Goal: Task Accomplishment & Management: Manage account settings

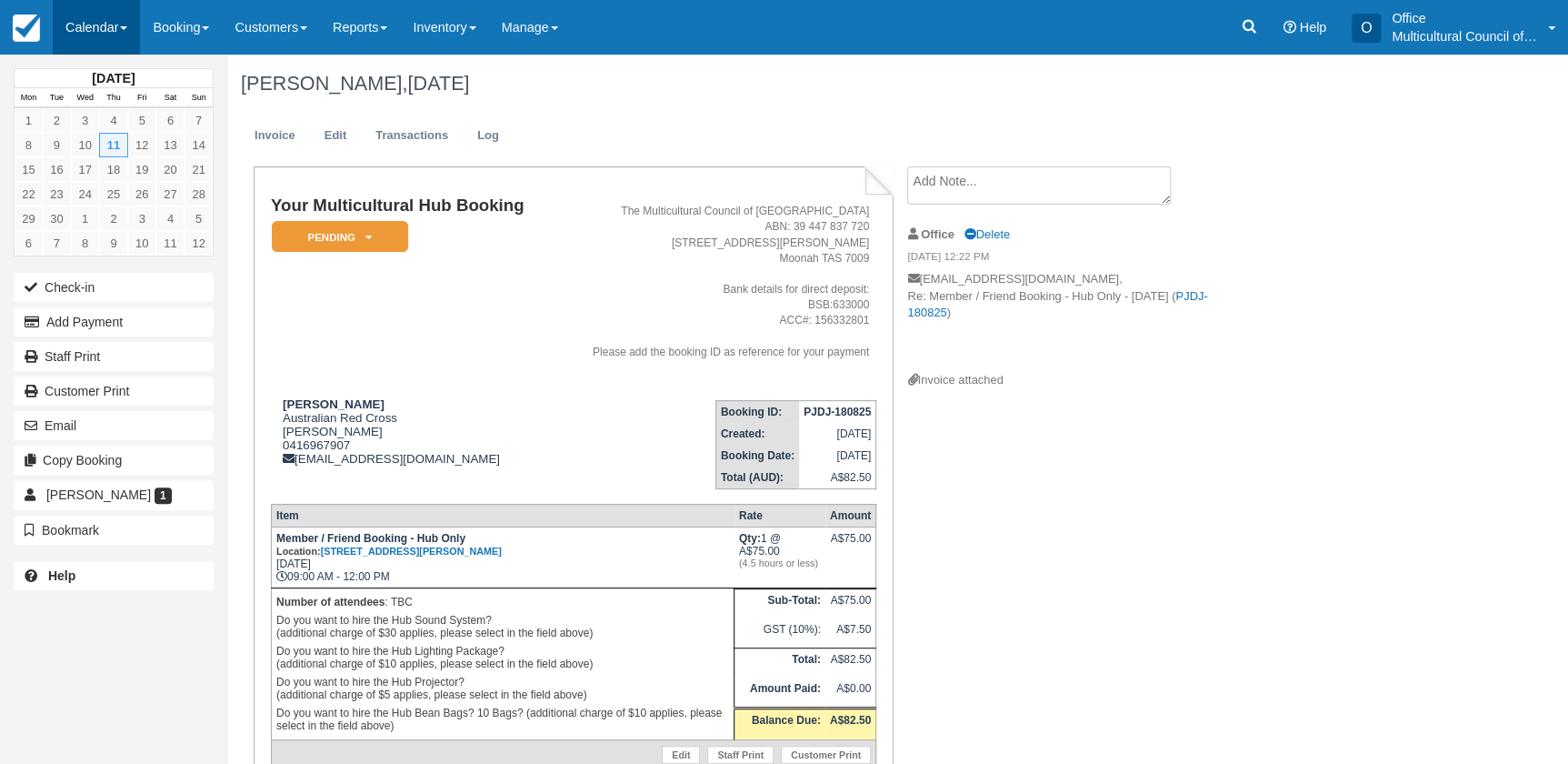
click at [108, 21] on link "Calendar" at bounding box center [96, 27] width 87 height 55
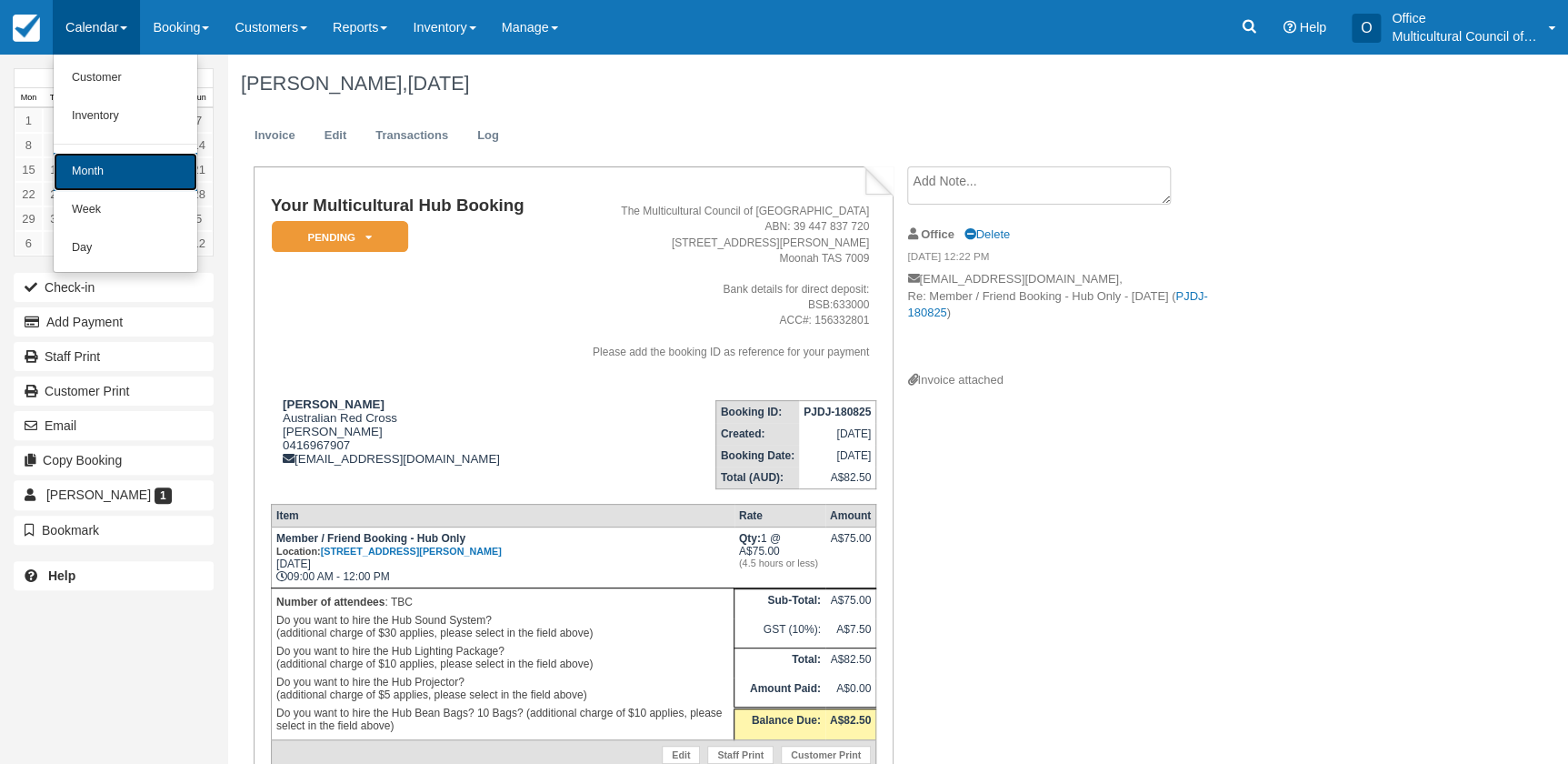
click at [120, 159] on link "Month" at bounding box center [126, 172] width 144 height 38
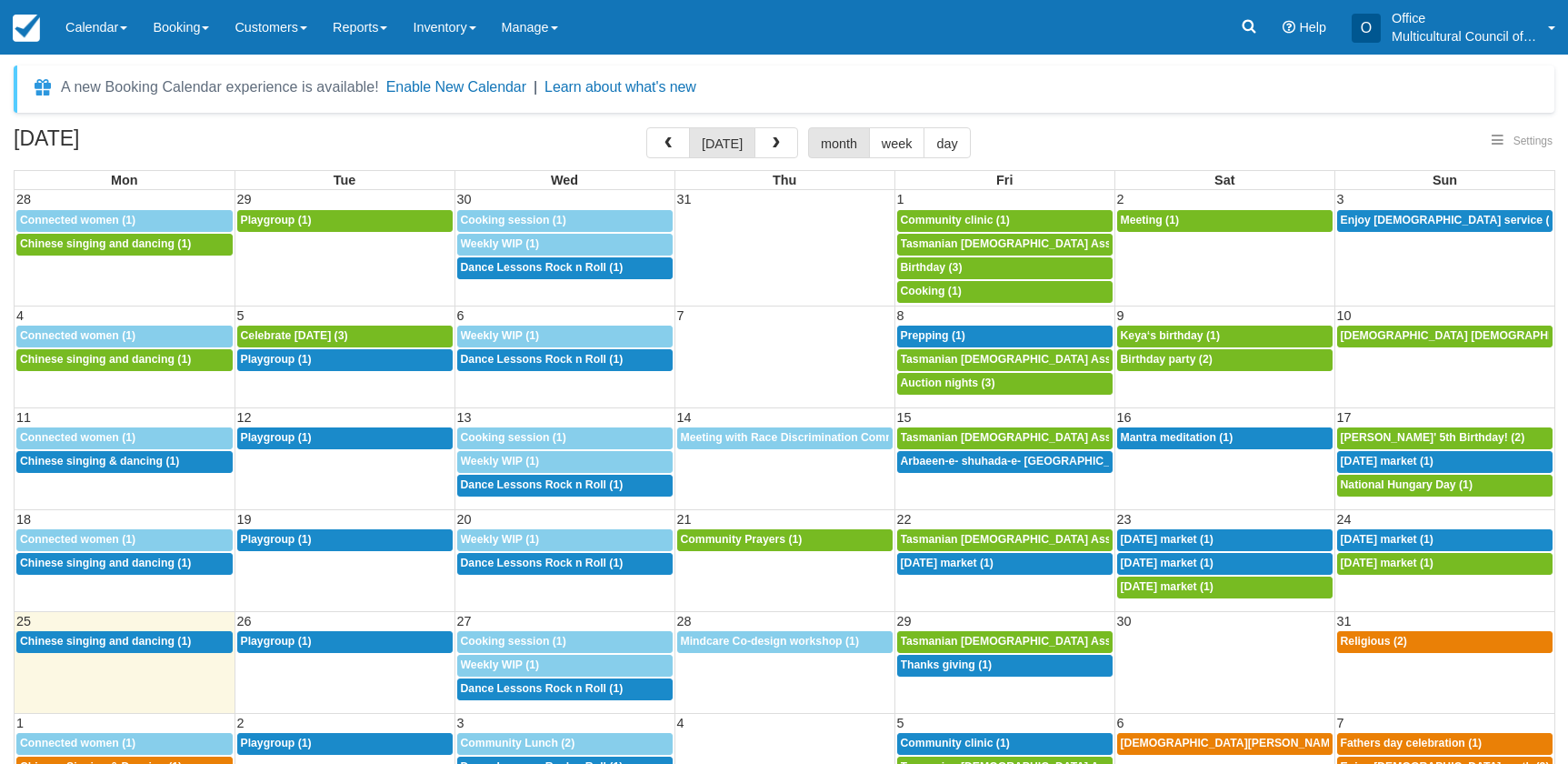
select select
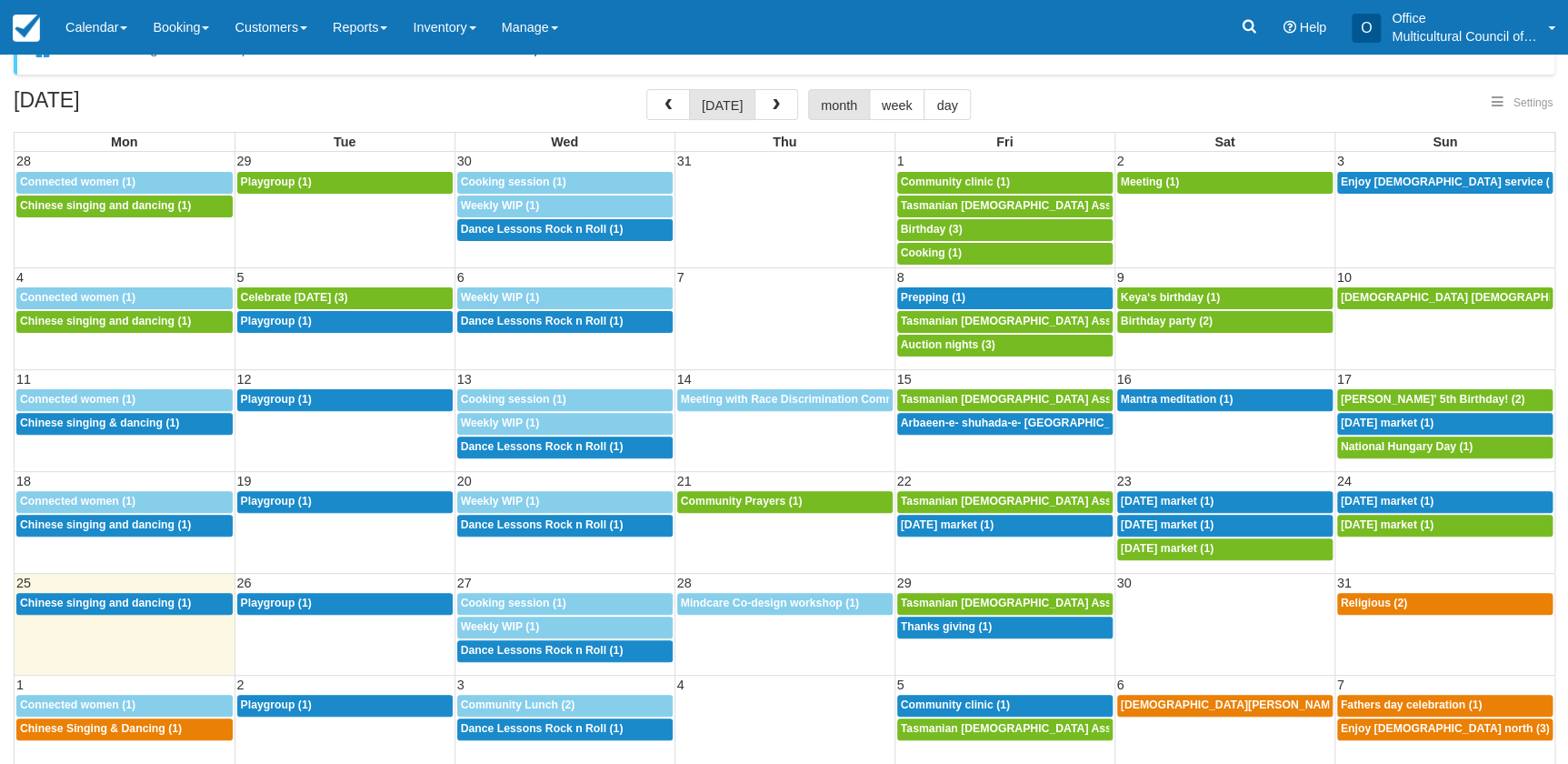
scroll to position [56, 0]
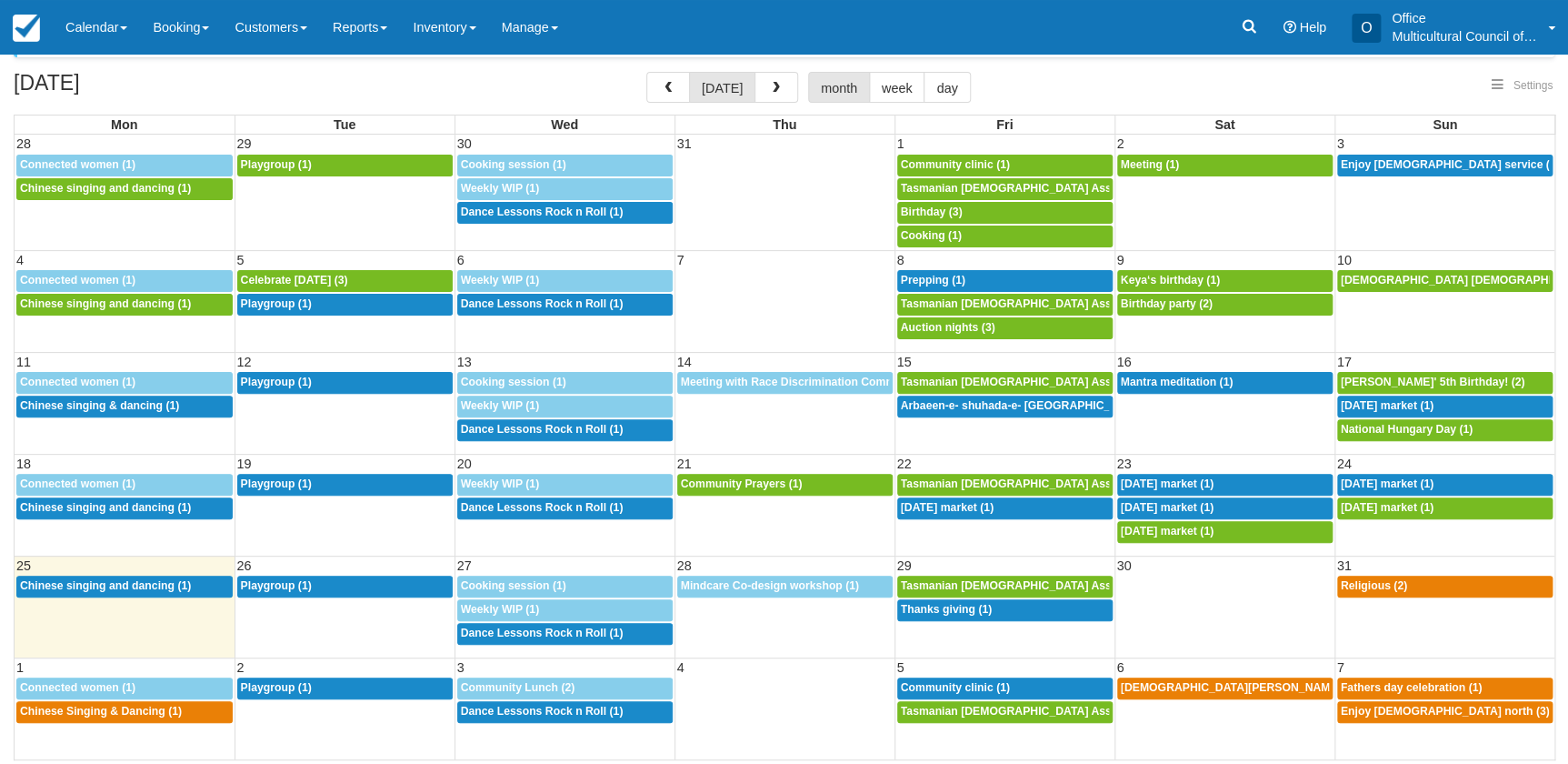
select select
click at [126, 717] on link "12:30p Chinese Singing & Dancing (1)" at bounding box center [124, 712] width 216 height 22
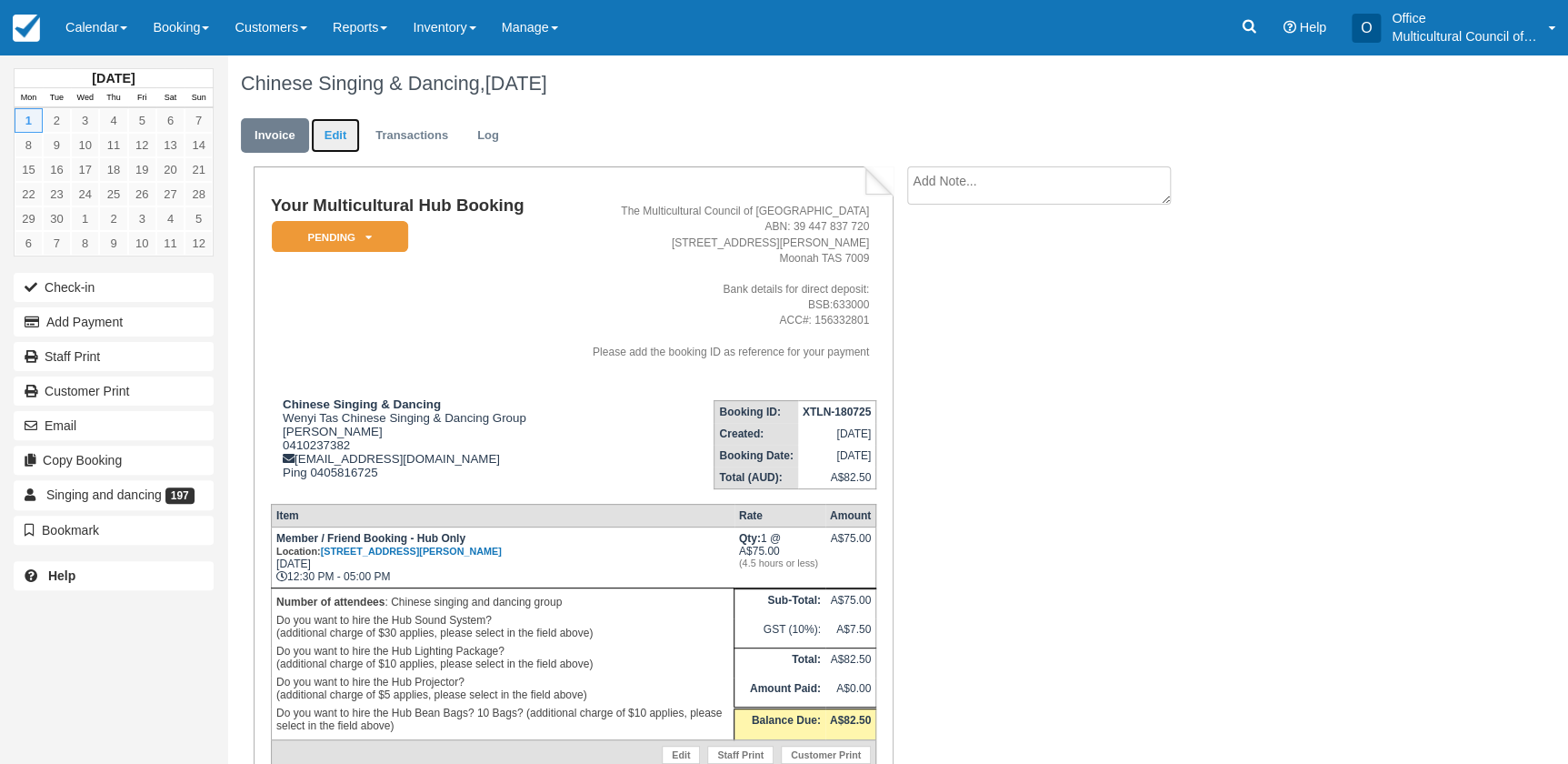
click at [325, 138] on link "Edit" at bounding box center [335, 136] width 49 height 36
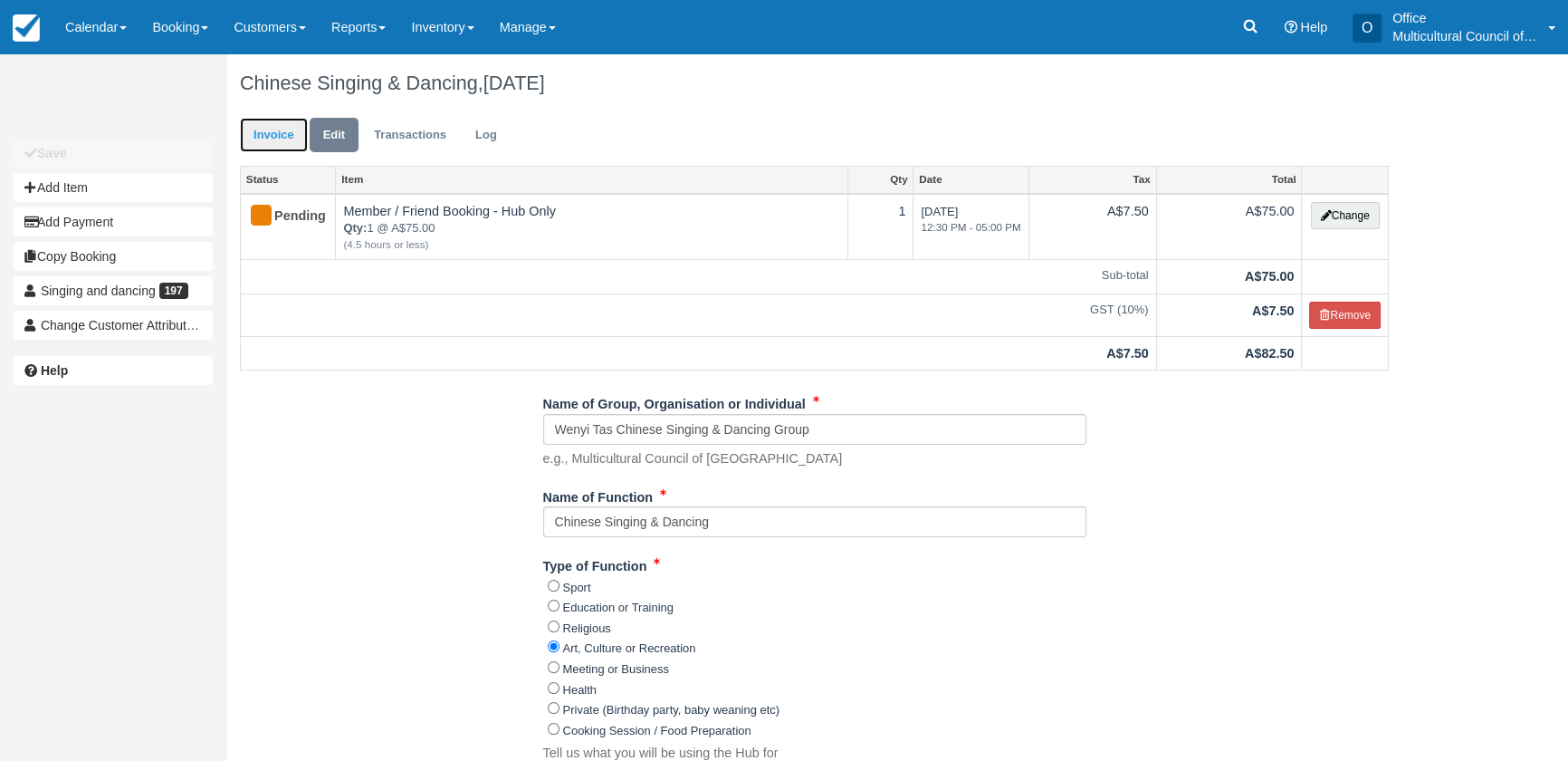
click at [271, 127] on link "Invoice" at bounding box center [274, 135] width 68 height 36
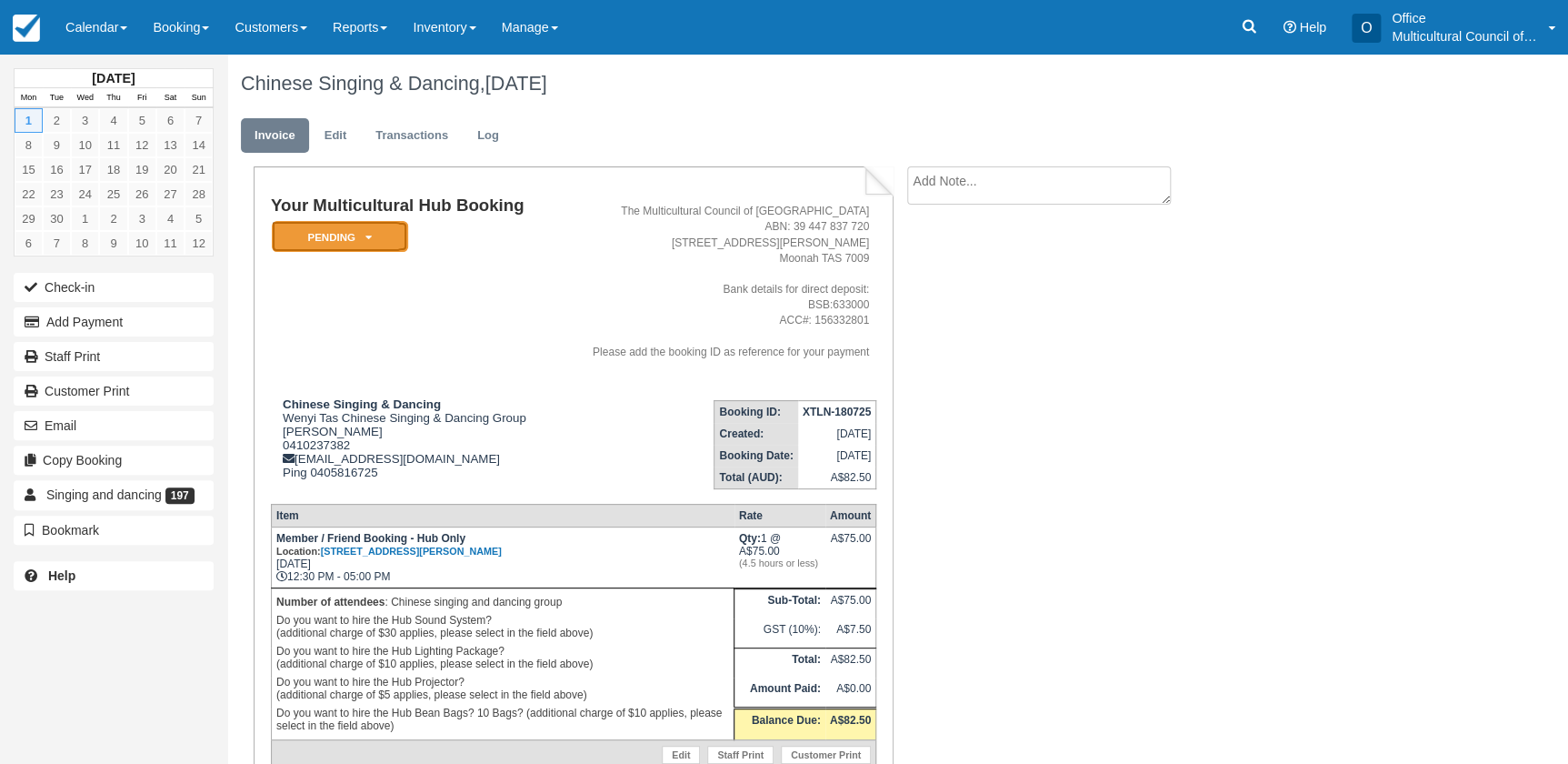
click at [354, 242] on em "Pending" at bounding box center [340, 236] width 137 height 32
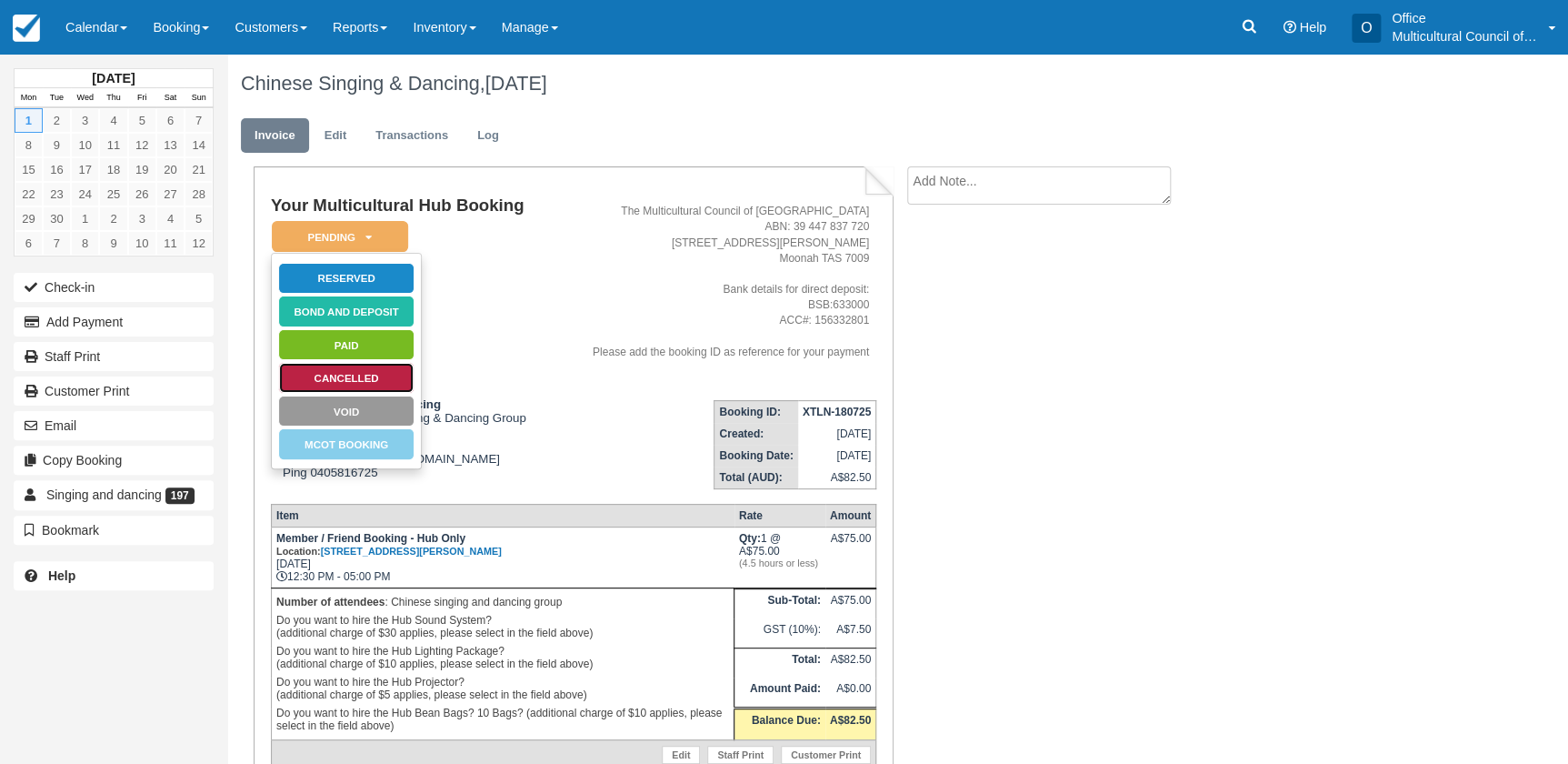
click at [387, 379] on link "Cancelled" at bounding box center [346, 378] width 137 height 32
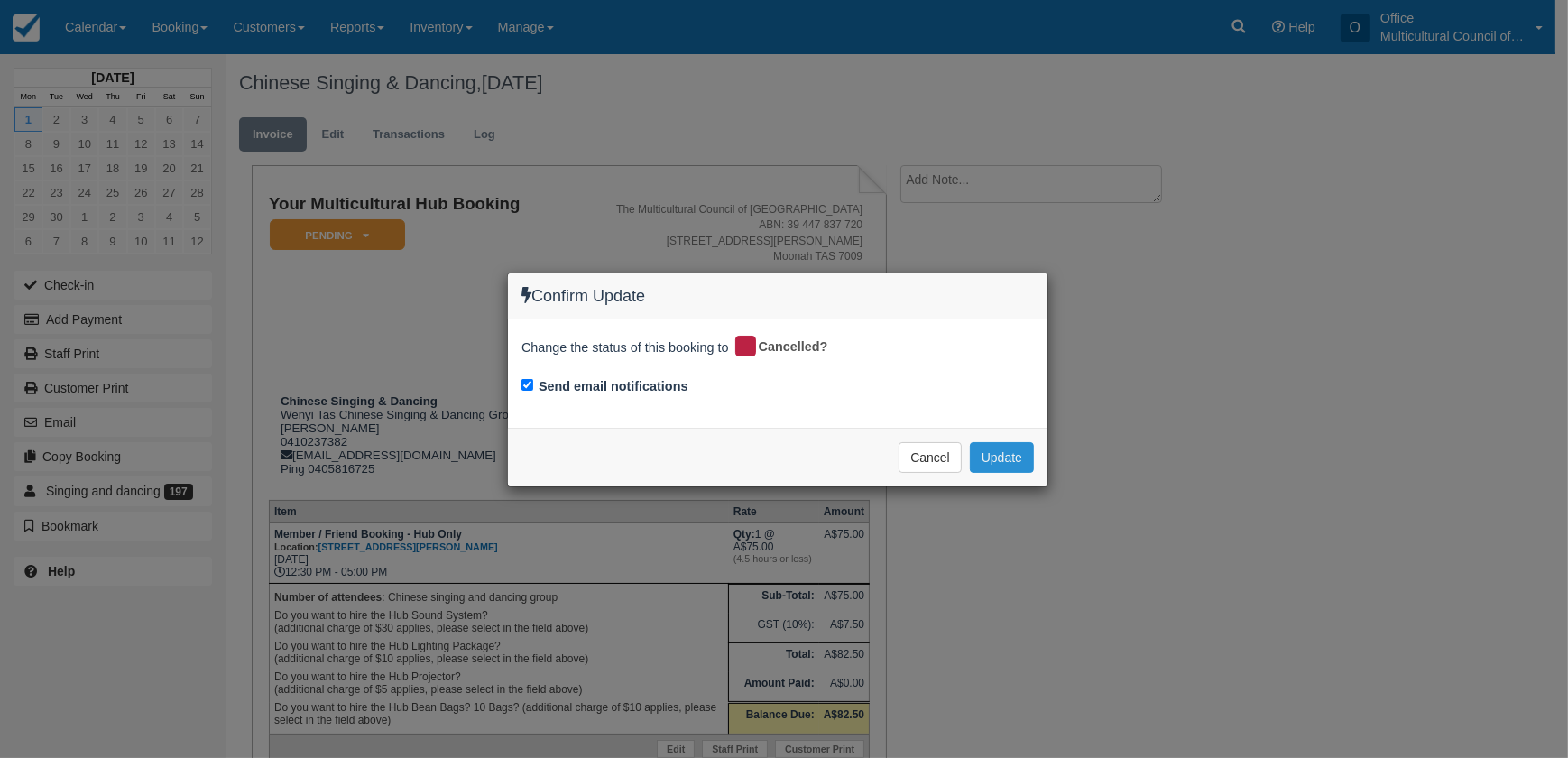
click at [1011, 463] on button "Update" at bounding box center [1002, 457] width 64 height 31
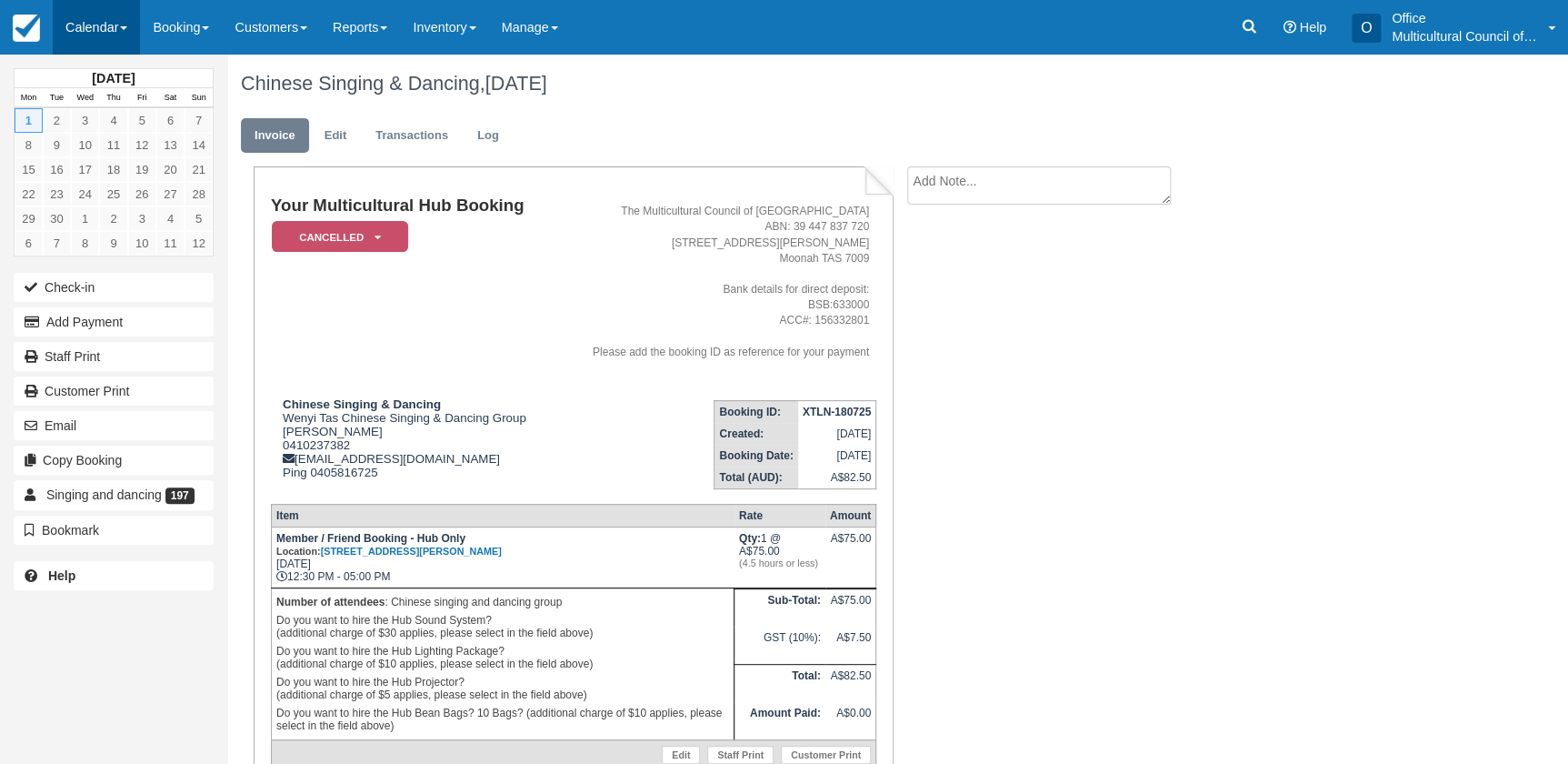
click at [82, 26] on link "Calendar" at bounding box center [96, 27] width 87 height 55
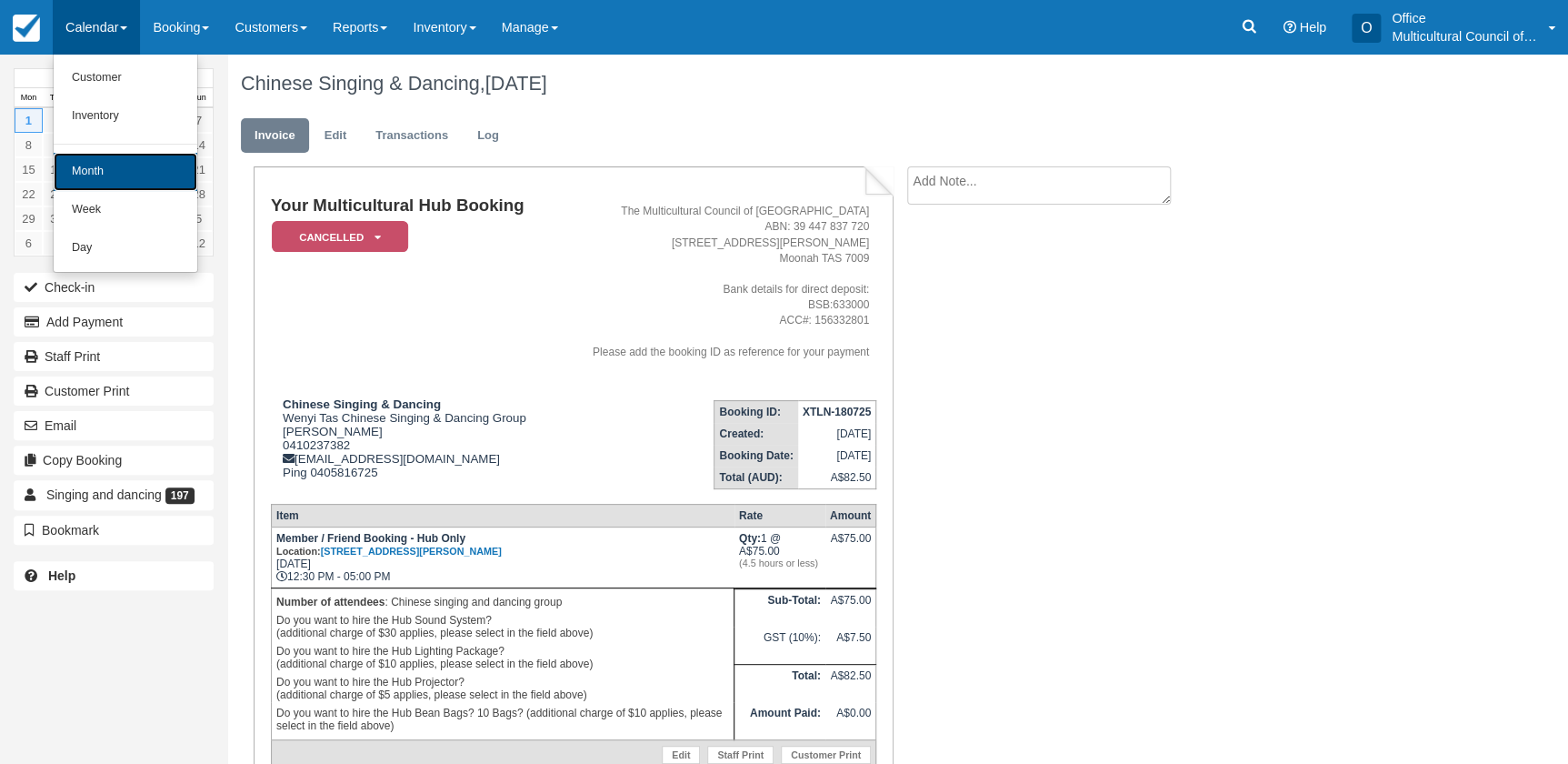
click at [146, 180] on link "Month" at bounding box center [126, 172] width 144 height 38
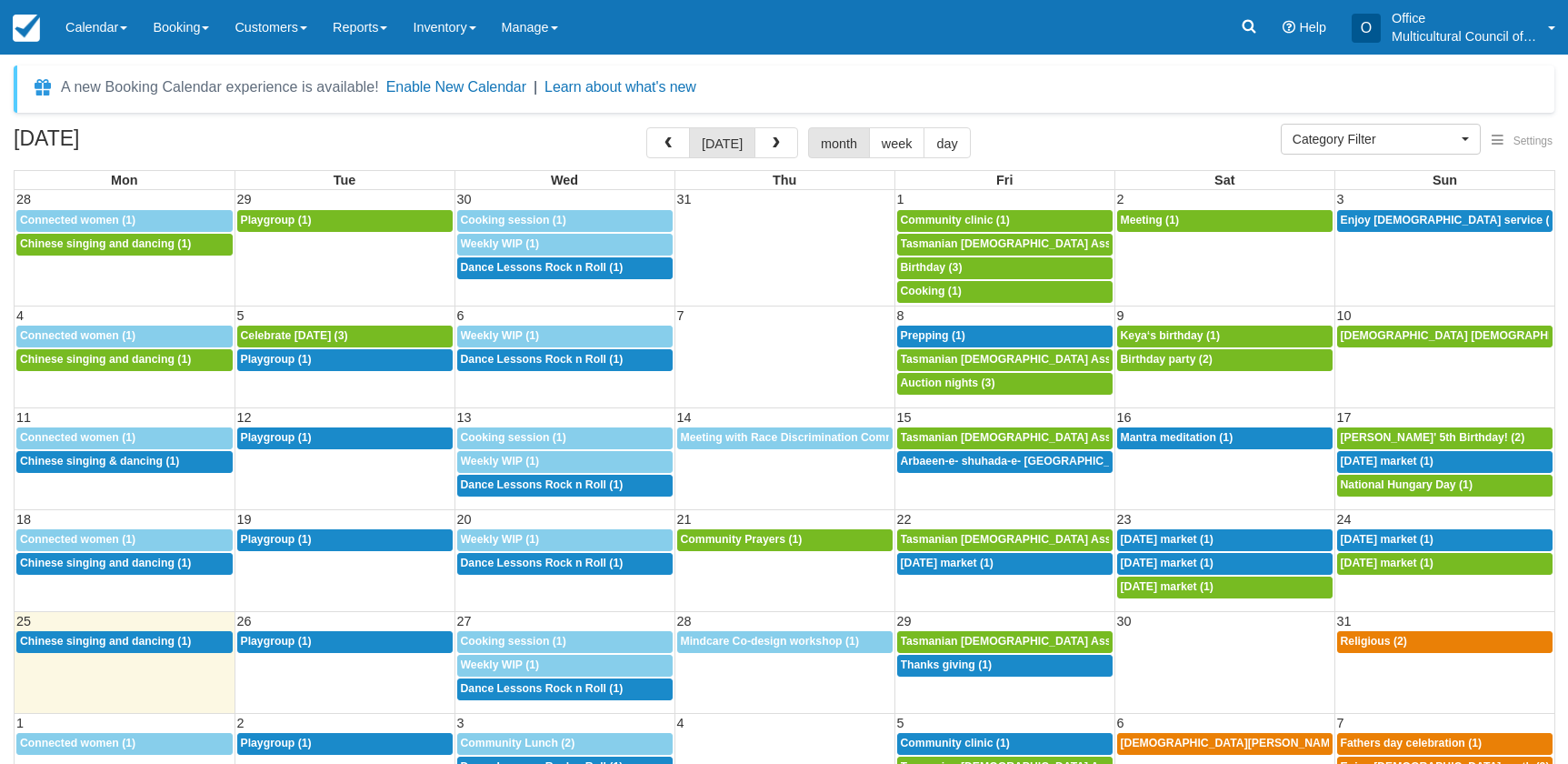
select select
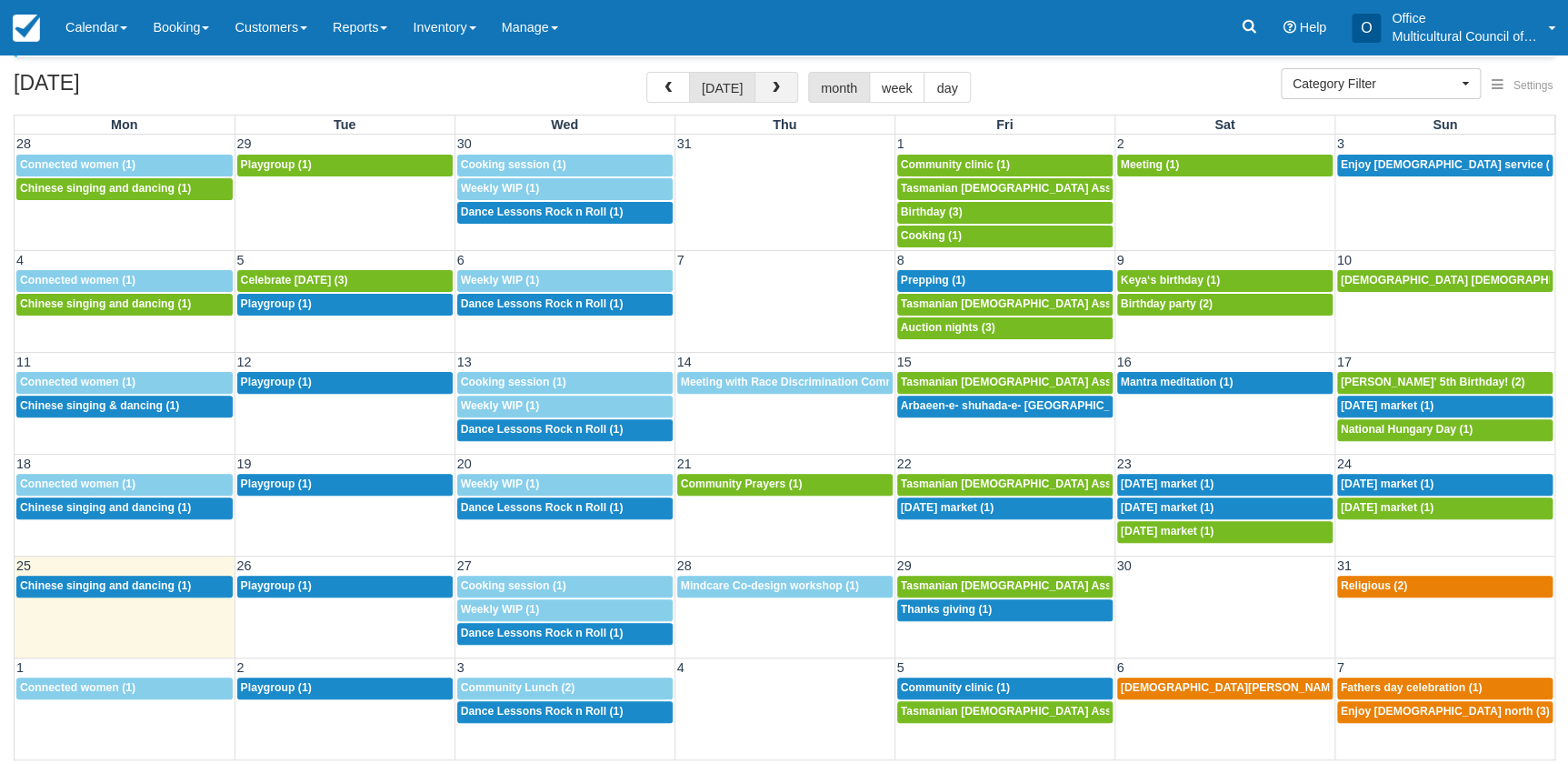
click at [770, 90] on span "button" at bounding box center [776, 88] width 13 height 13
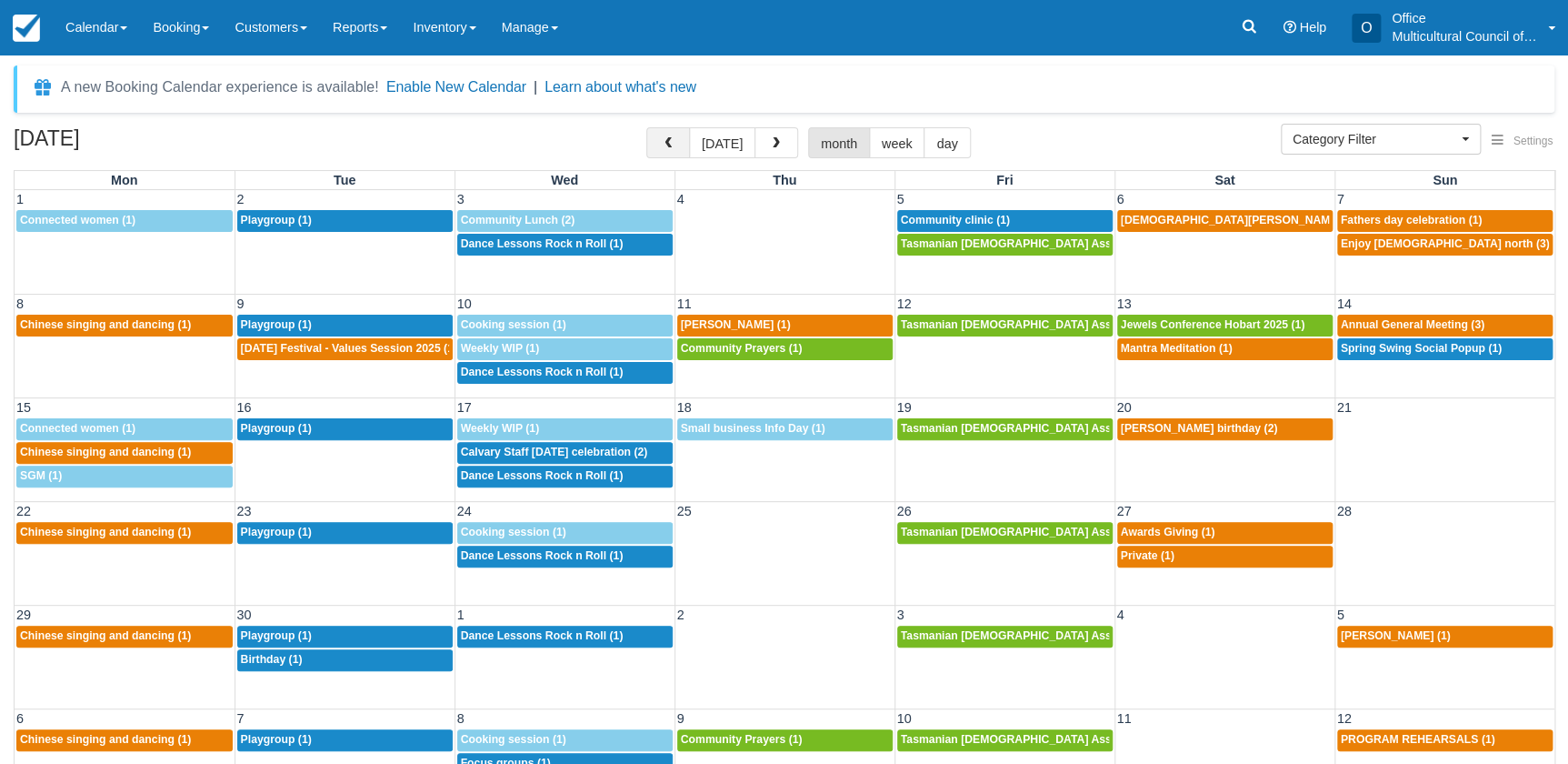
click at [674, 151] on button "button" at bounding box center [668, 143] width 44 height 31
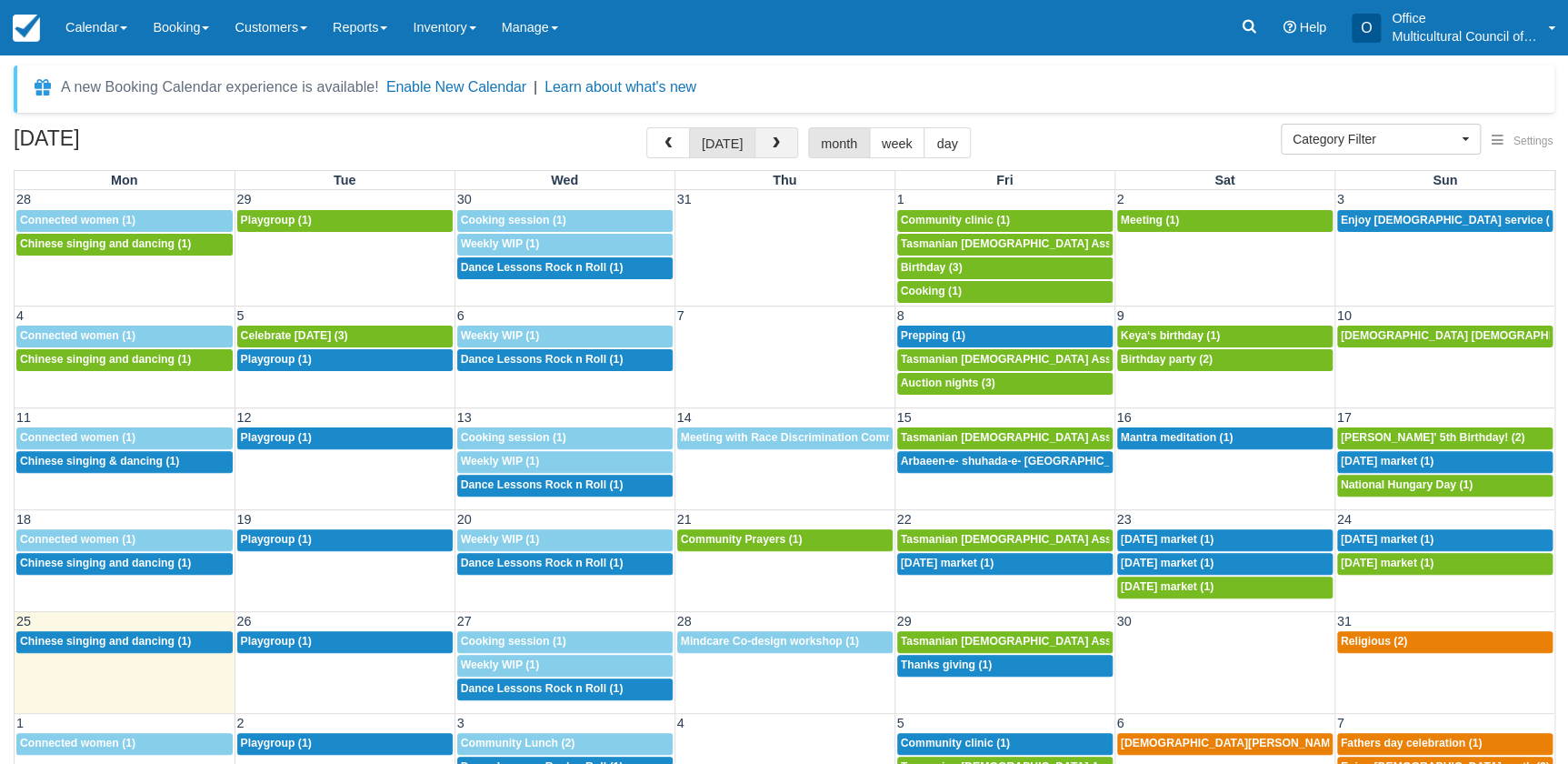
click at [769, 136] on button "button" at bounding box center [776, 143] width 44 height 31
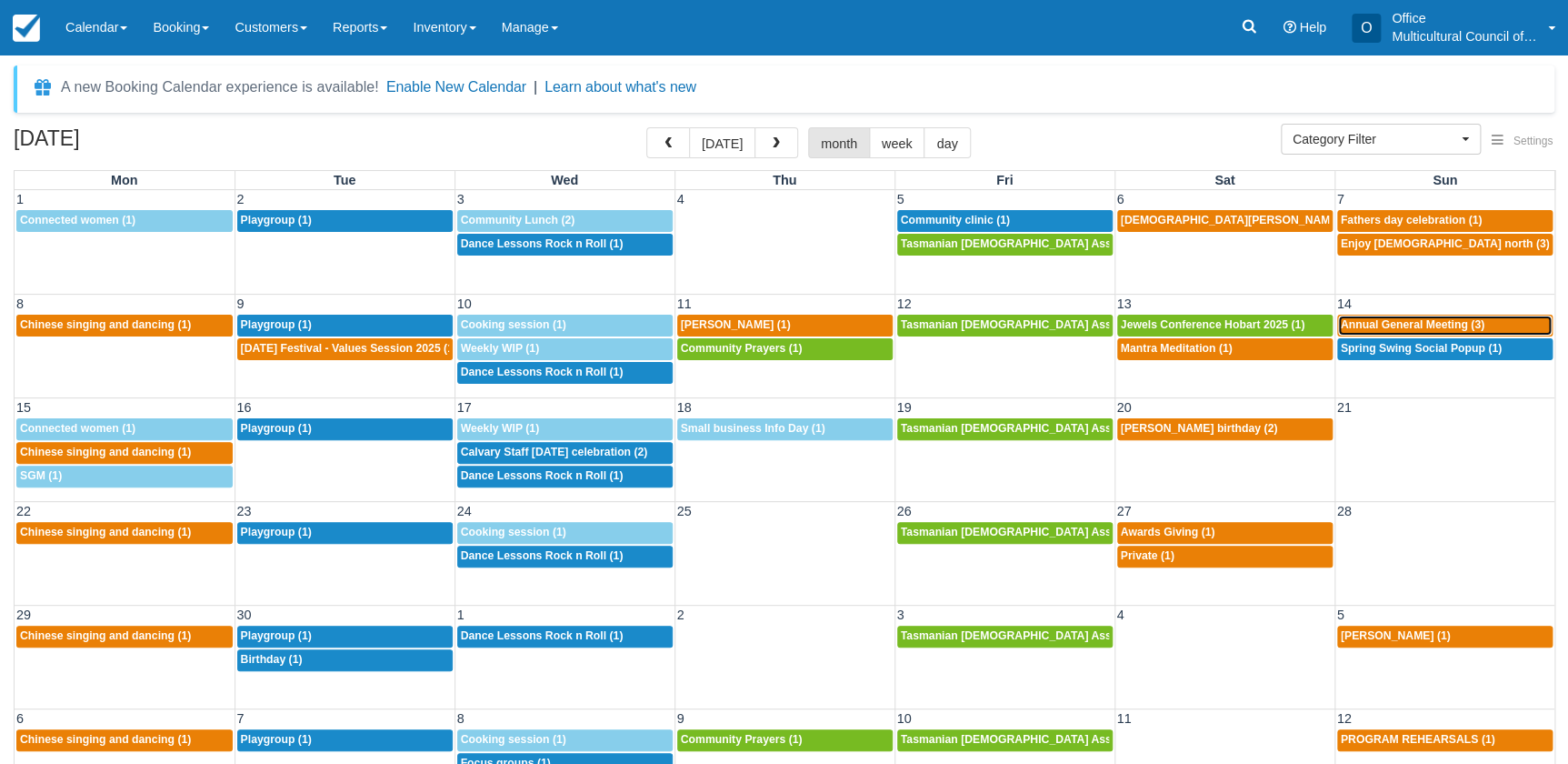
click at [1378, 330] on span "Annual General Meeting (3)" at bounding box center [1412, 324] width 144 height 13
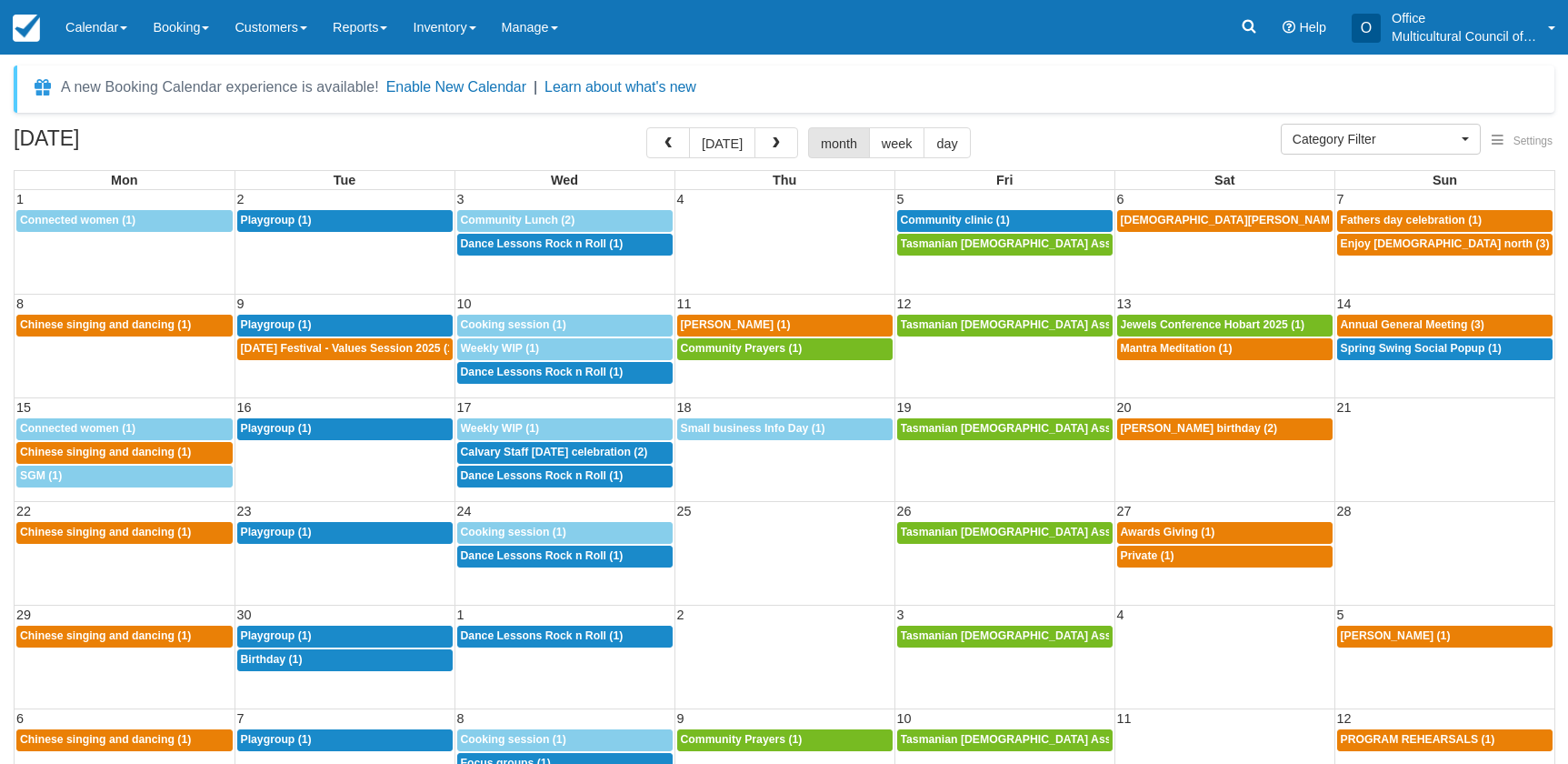
select select
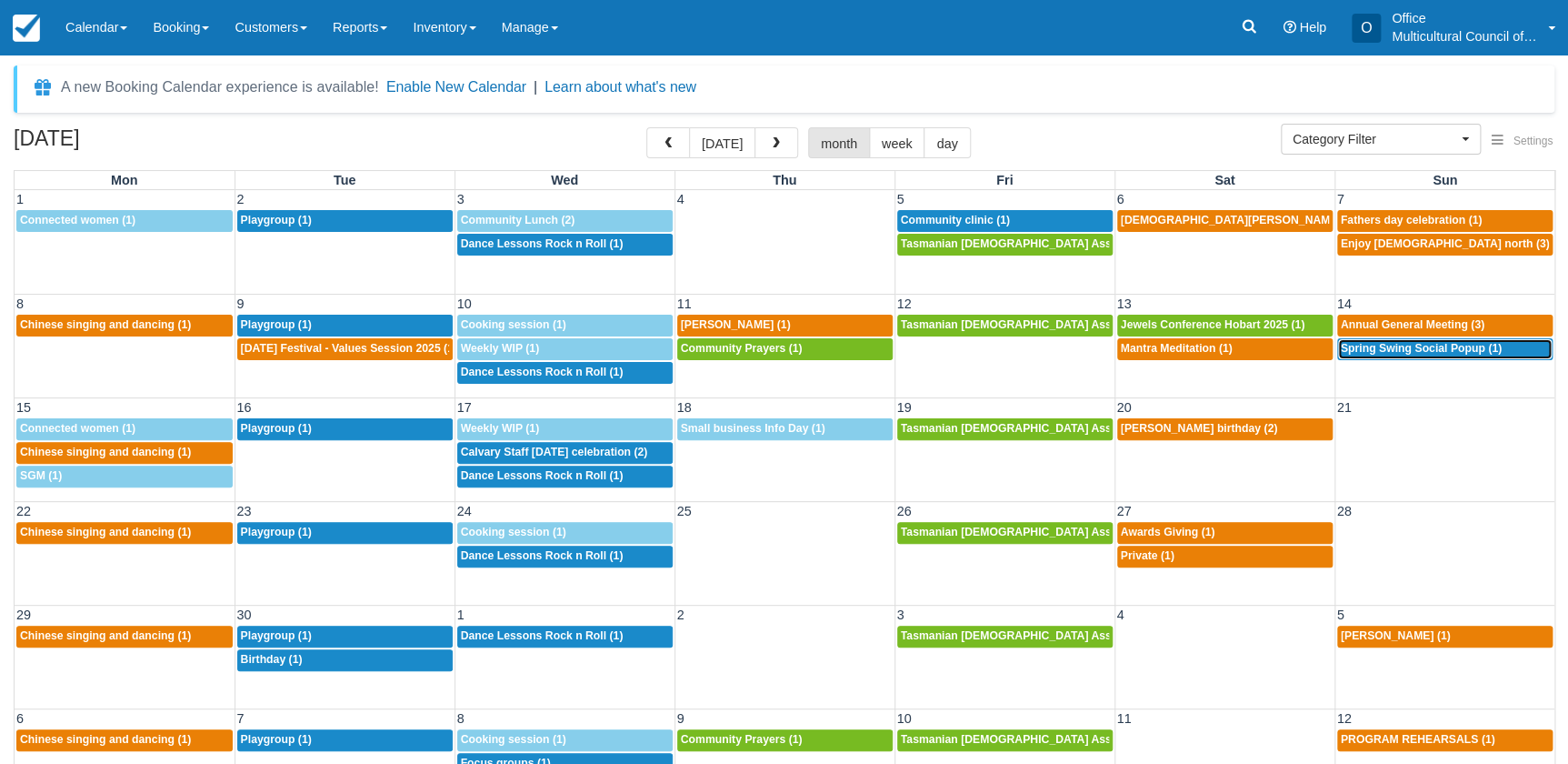
click at [1365, 348] on span "Spring Swing Social Popup (1)" at bounding box center [1420, 348] width 161 height 13
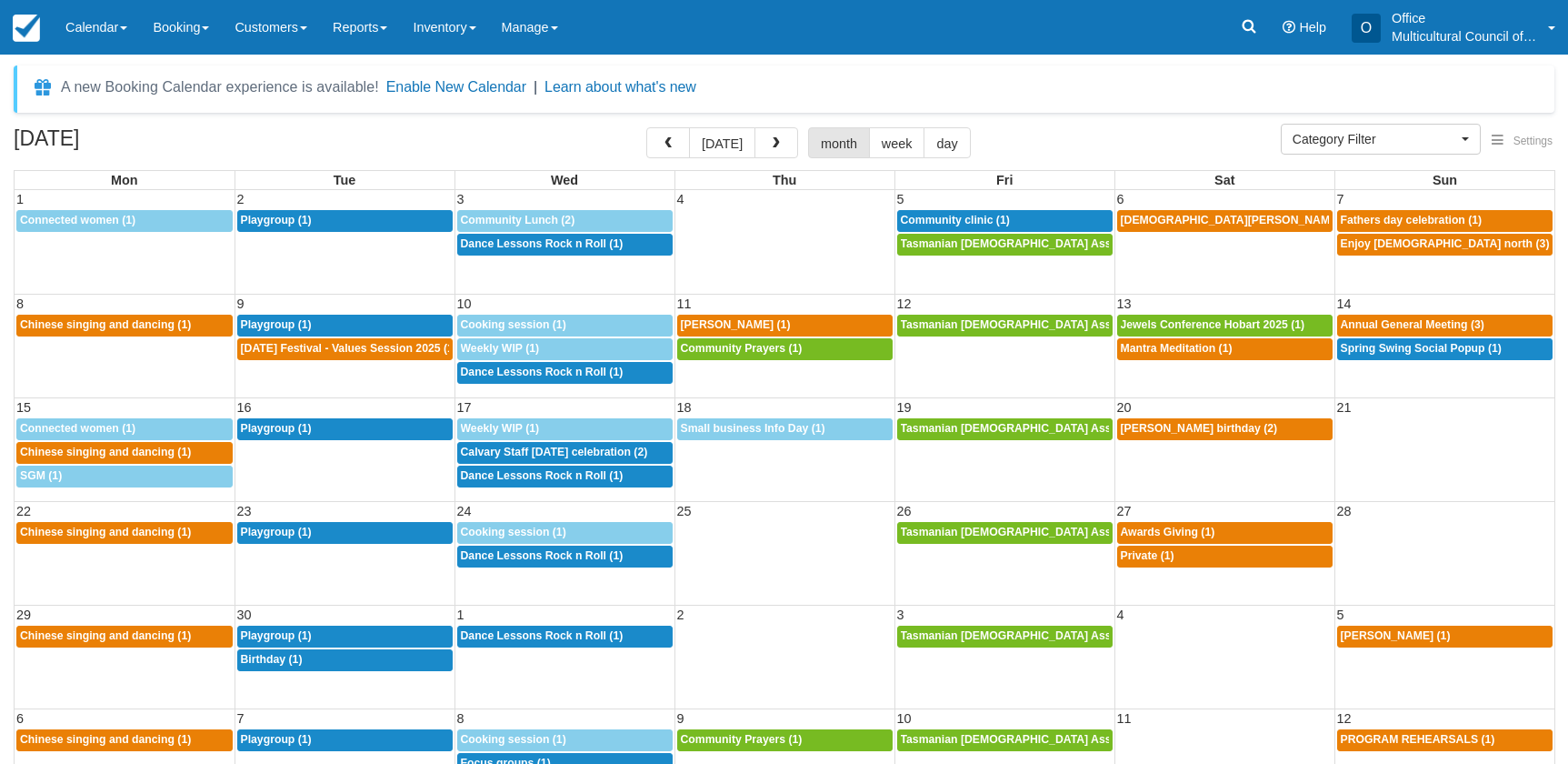
select select
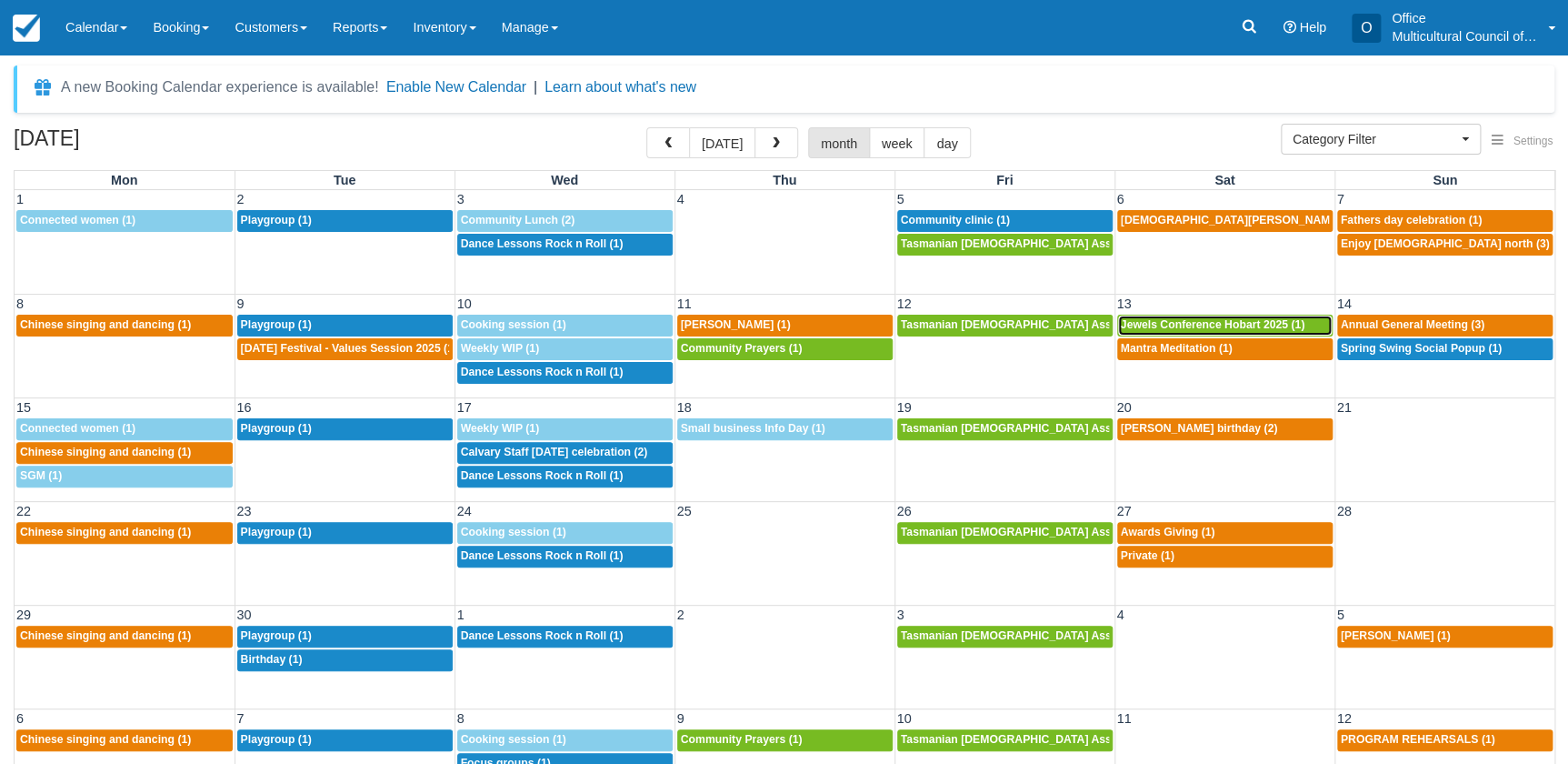
click at [1179, 327] on span "Jewels Conference Hobart 2025 (1)" at bounding box center [1213, 324] width 185 height 13
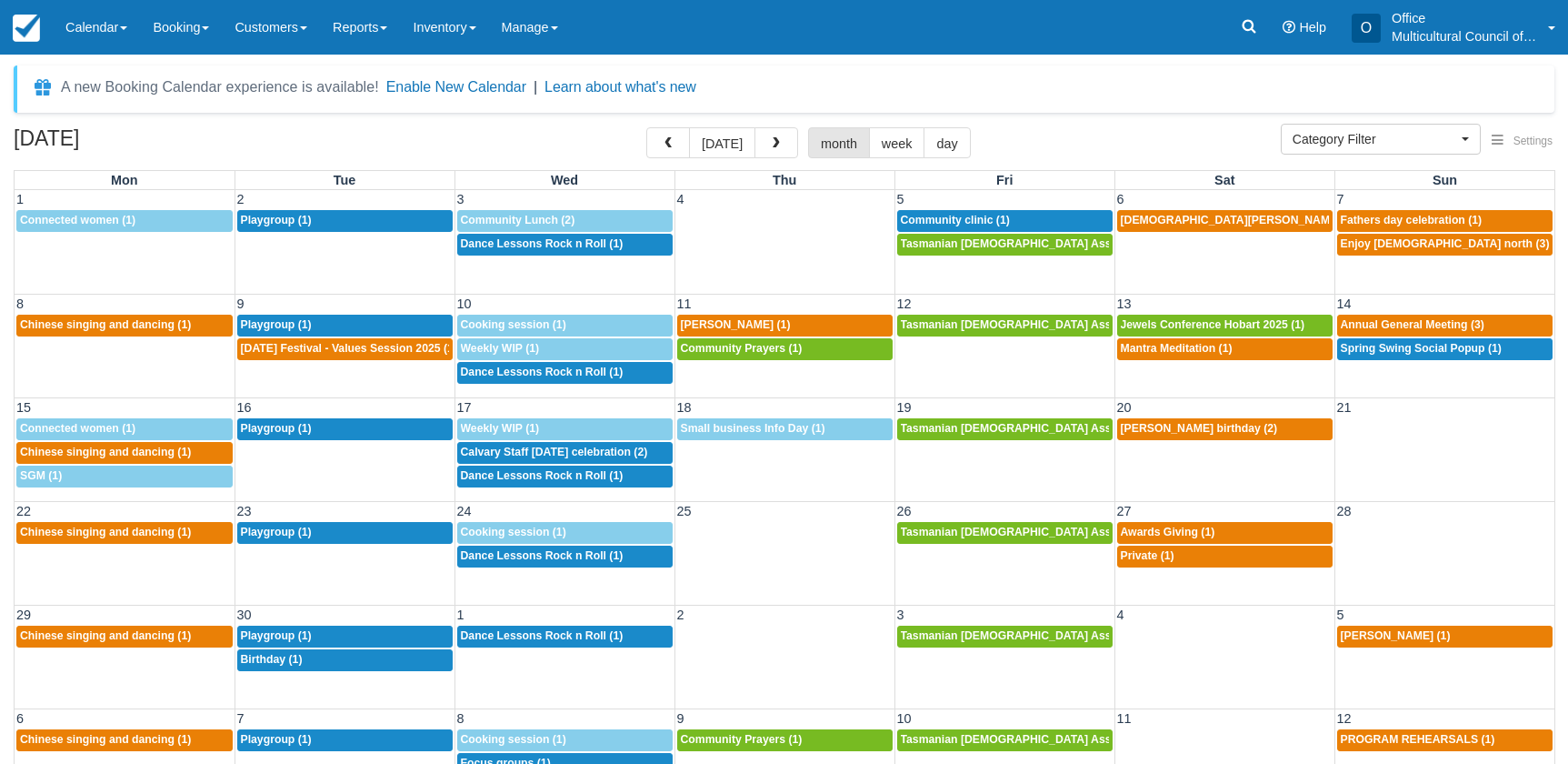
select select
click at [1182, 351] on span "Mantra Meditation (1)" at bounding box center [1177, 348] width 112 height 13
select select
click at [1172, 324] on span "Jewels Conference Hobart 2025 (1)" at bounding box center [1213, 324] width 185 height 13
select select
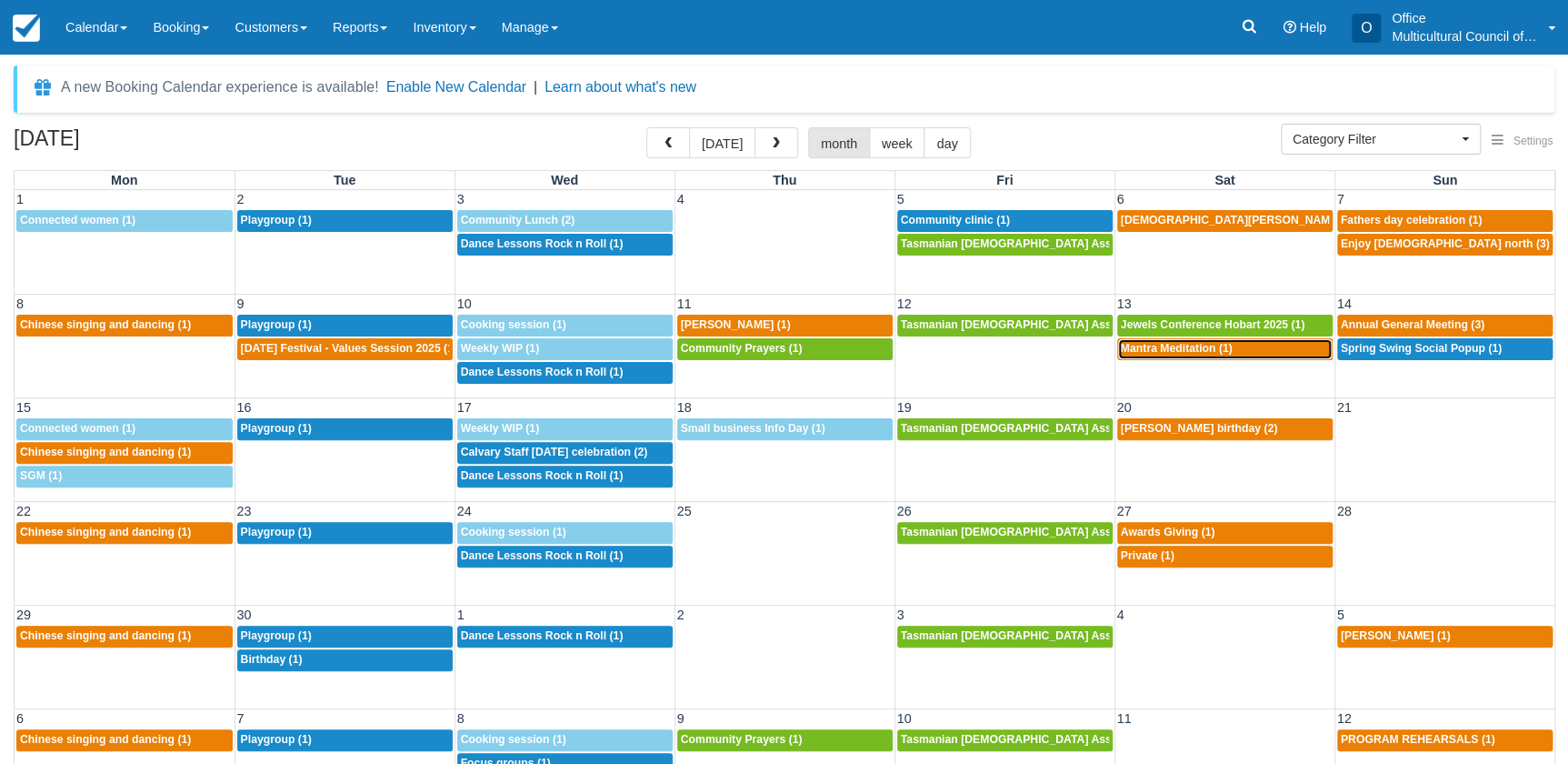
click at [1146, 349] on span "Mantra Meditation (1)" at bounding box center [1177, 348] width 112 height 13
select select
click at [1115, 128] on div "September 2025 today month week day" at bounding box center [784, 147] width 1541 height 39
click at [663, 137] on button "button" at bounding box center [668, 143] width 44 height 31
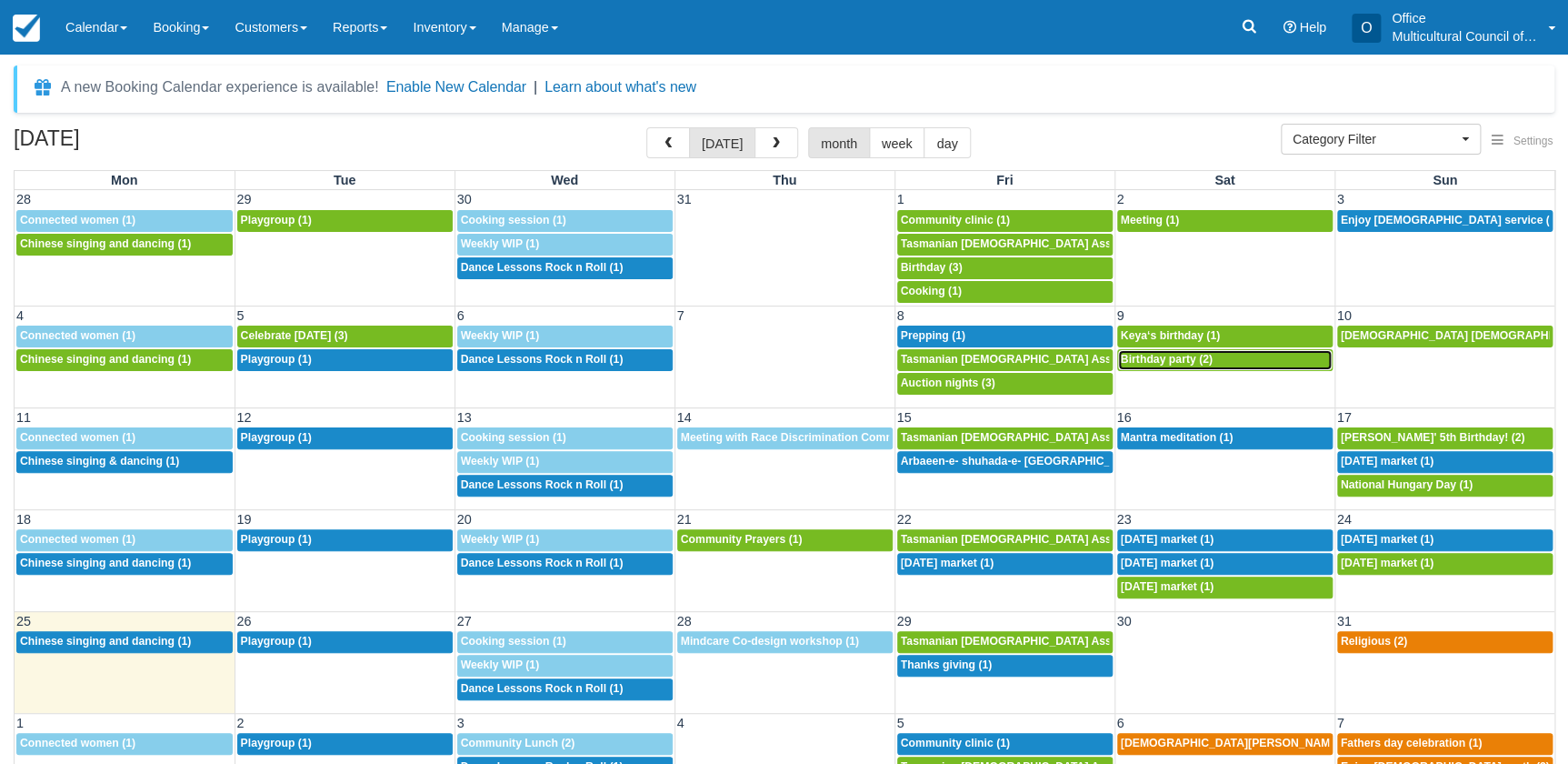
click at [1212, 359] on div "7p Birthday party (2)" at bounding box center [1225, 360] width 208 height 15
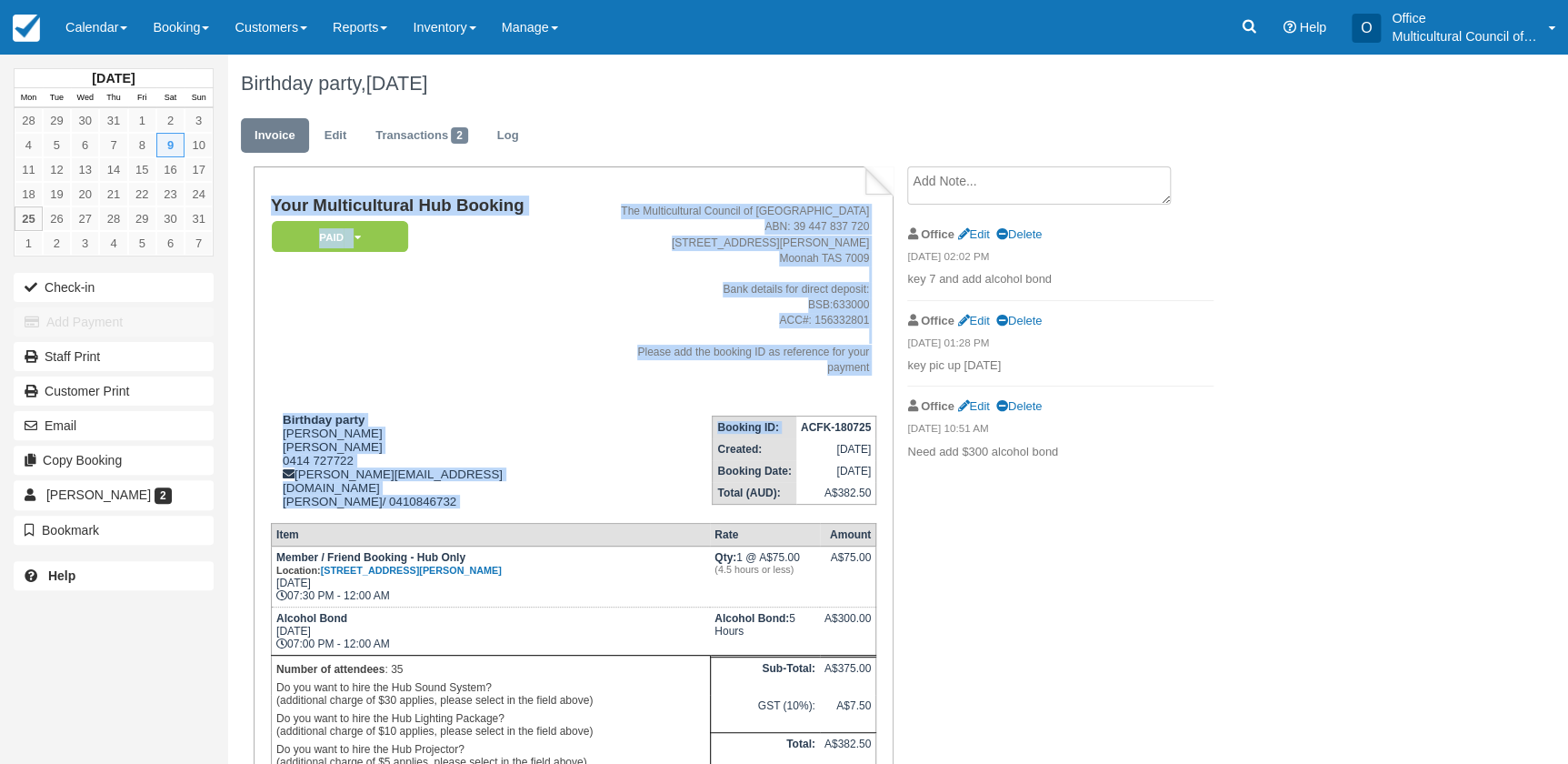
drag, startPoint x: 801, startPoint y: 411, endPoint x: 881, endPoint y: 419, distance: 80.4
click at [881, 419] on div "Your Multicultural Hub Booking Paid   Pending Reserved Bond and deposit Cancell…" at bounding box center [573, 522] width 639 height 711
drag, startPoint x: 881, startPoint y: 419, endPoint x: 871, endPoint y: 411, distance: 12.8
click at [871, 421] on strong "ACFK-180725" at bounding box center [836, 427] width 70 height 13
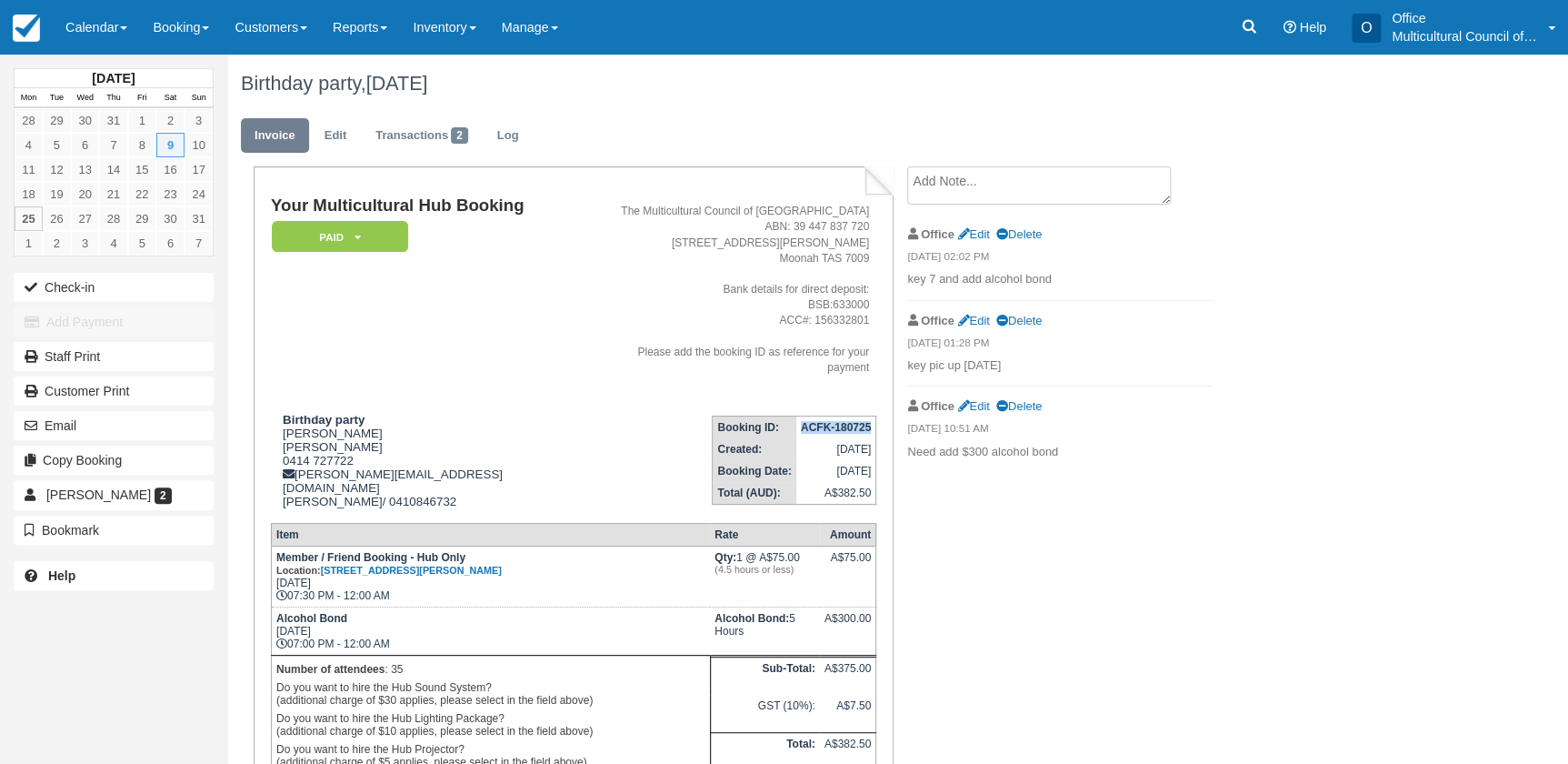
drag, startPoint x: 801, startPoint y: 414, endPoint x: 870, endPoint y: 409, distance: 69.2
click at [870, 421] on strong "ACFK-180725" at bounding box center [836, 427] width 70 height 13
copy strong "ACFK-180725"
click at [99, 35] on link "Calendar" at bounding box center [96, 27] width 87 height 55
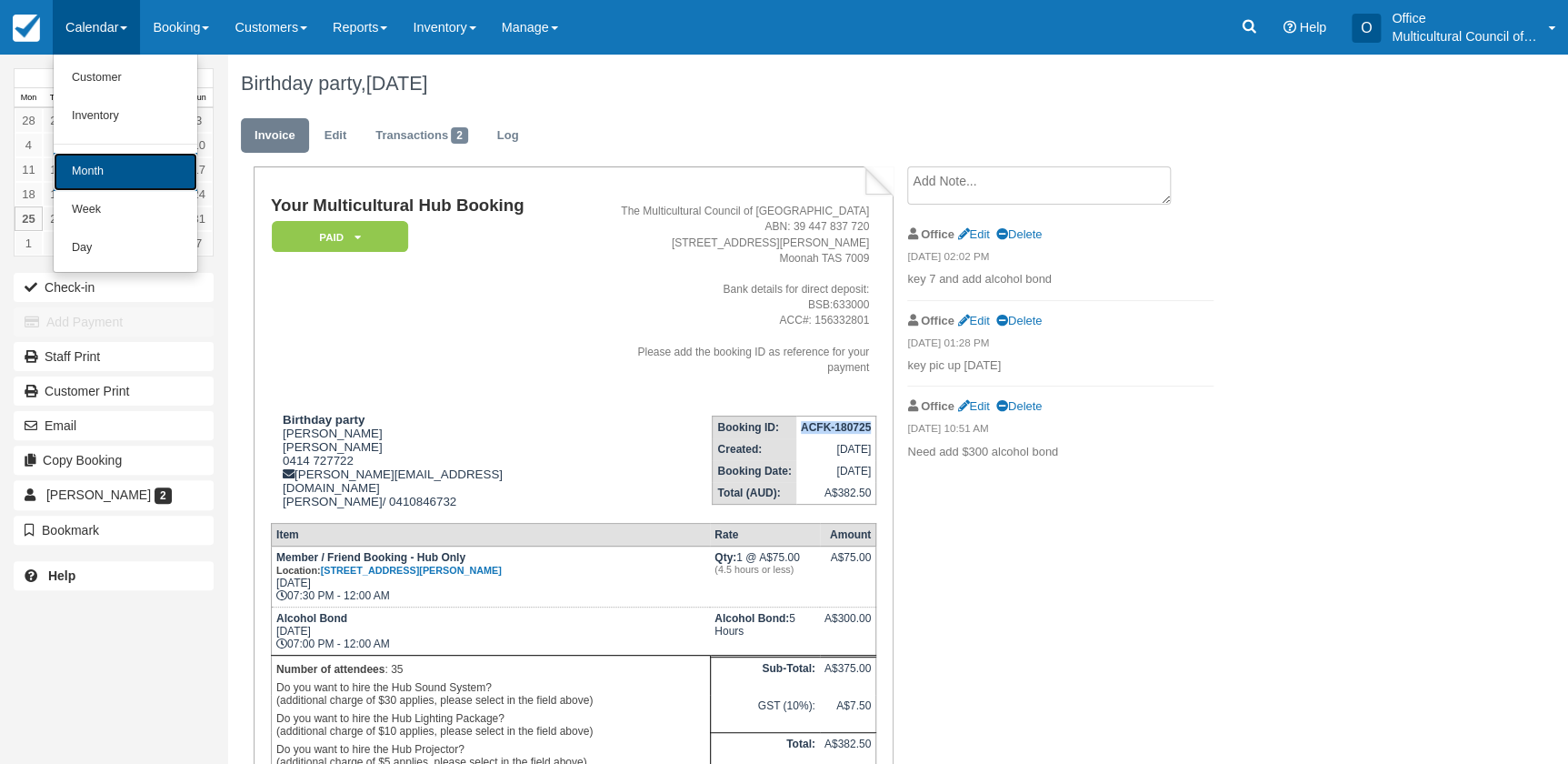
click at [108, 179] on link "Month" at bounding box center [126, 172] width 144 height 38
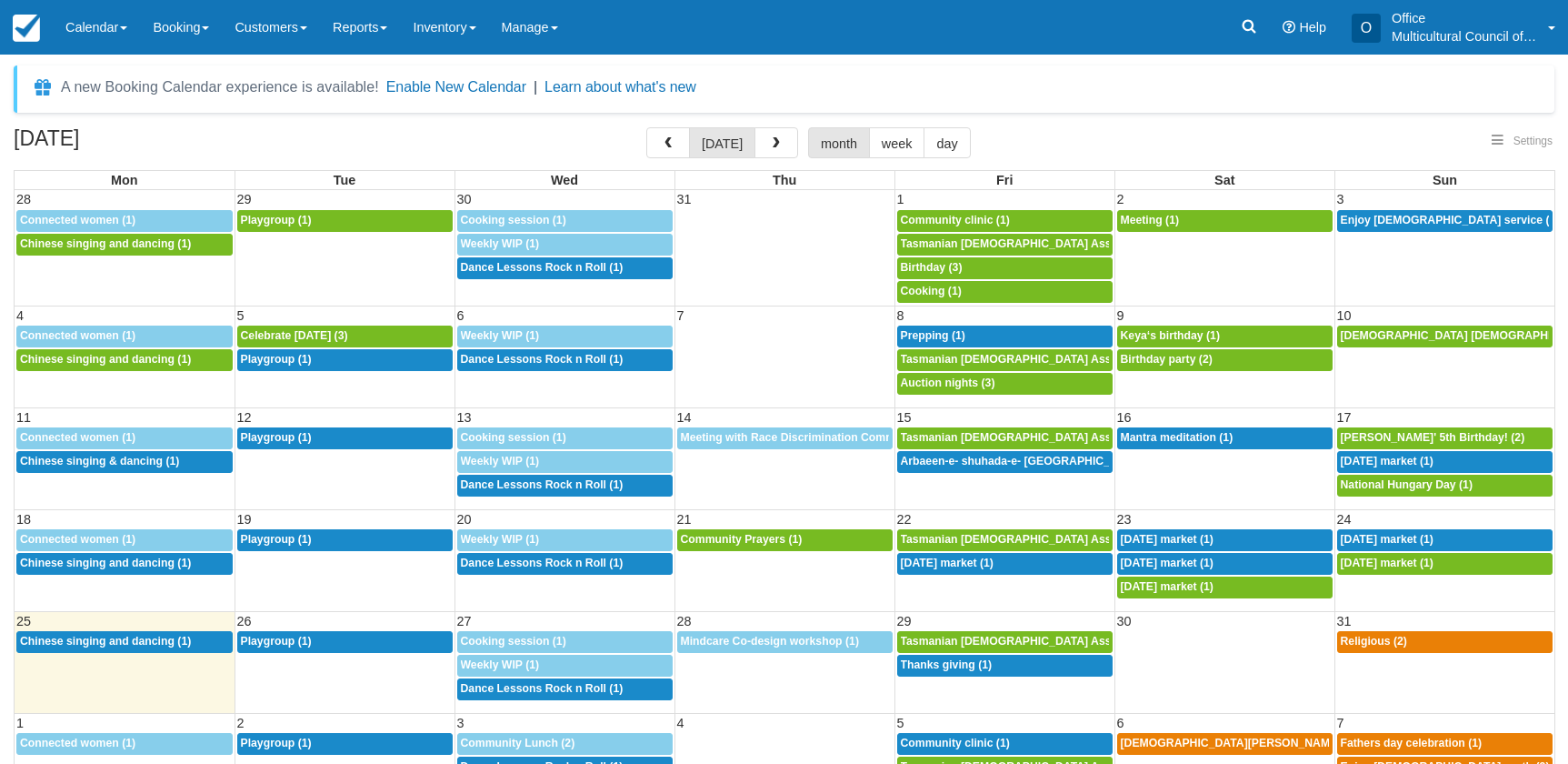
select select
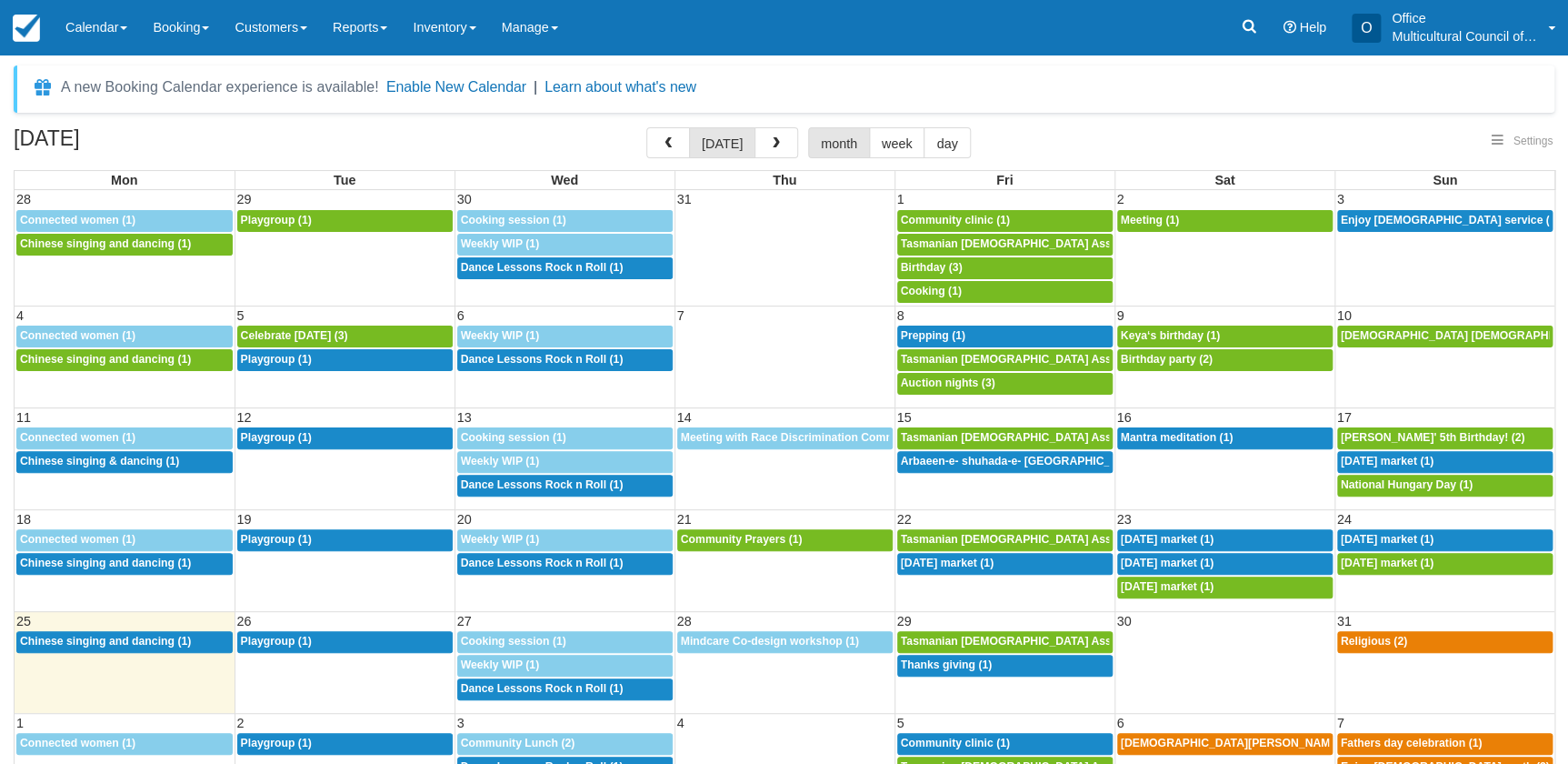
select select
